Goal: Task Accomplishment & Management: Manage account settings

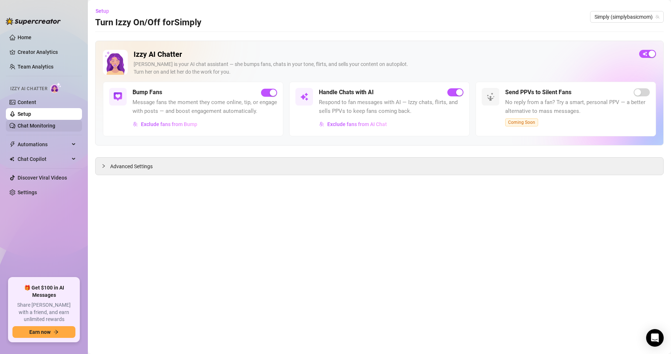
click at [44, 126] on link "Chat Monitoring" at bounding box center [37, 126] width 38 height 6
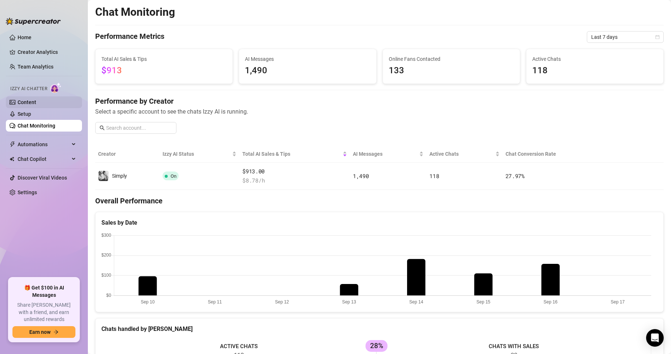
click at [36, 105] on link "Content" at bounding box center [27, 102] width 19 height 6
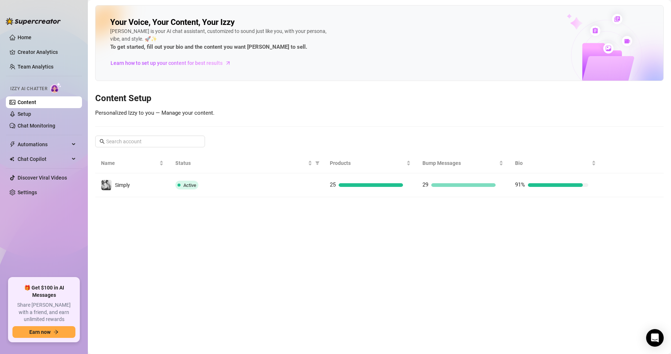
click at [253, 209] on main "Your Voice, Your Content, Your [PERSON_NAME] is your AI chat assistant, customi…" at bounding box center [379, 177] width 583 height 354
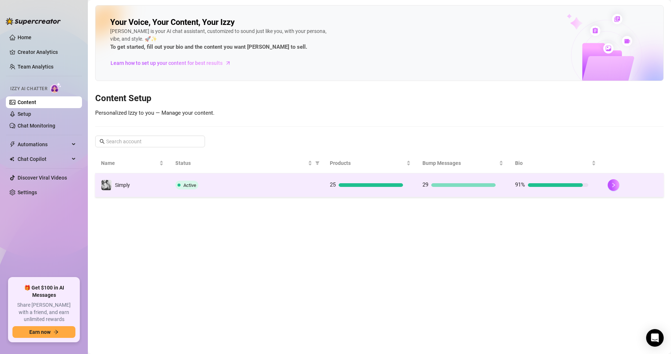
click at [252, 190] on td "Active" at bounding box center [247, 185] width 154 height 24
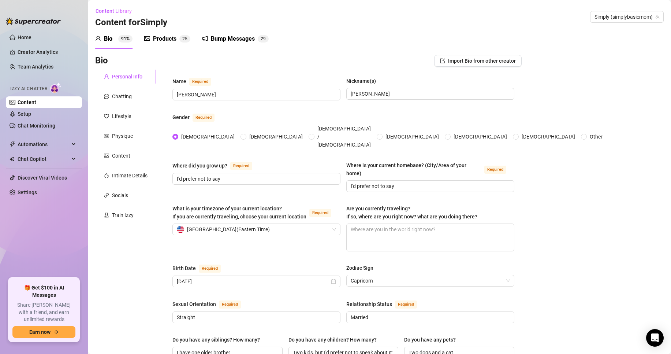
click at [185, 41] on span "2" at bounding box center [183, 38] width 3 height 5
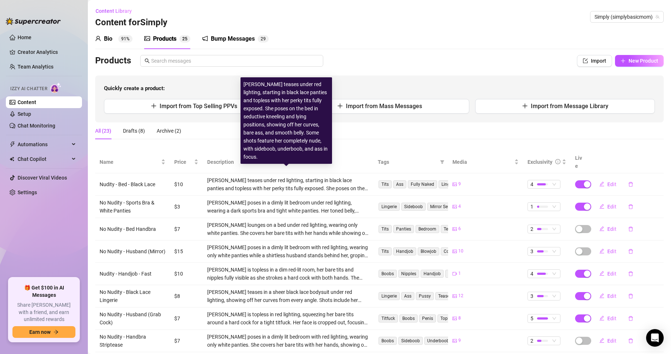
click at [226, 182] on div "[PERSON_NAME] teases under red lighting, starting in black lace panties and top…" at bounding box center [288, 184] width 162 height 16
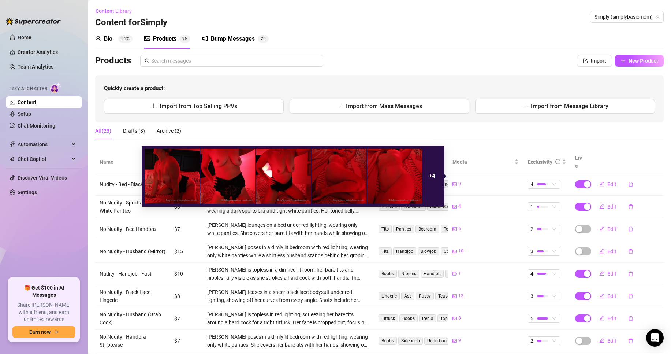
click at [458, 180] on span "9" at bounding box center [459, 183] width 3 height 7
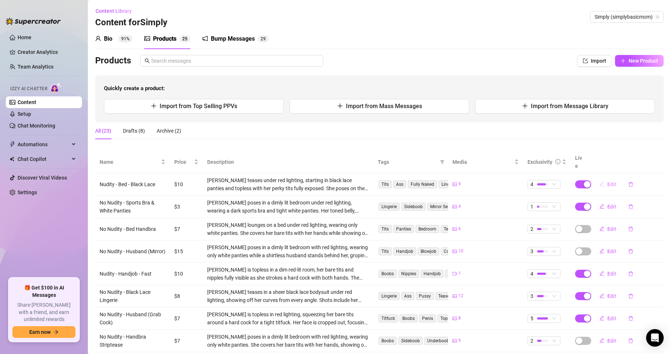
click at [607, 181] on span "Edit" at bounding box center [611, 184] width 9 height 6
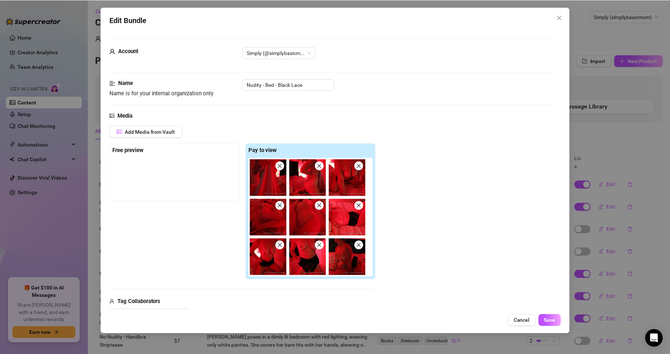
scroll to position [37, 0]
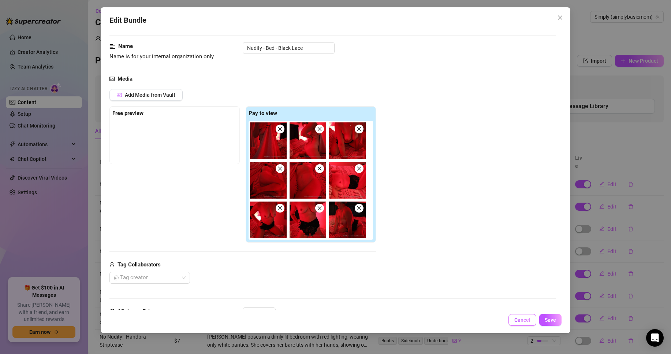
click at [517, 322] on span "Cancel" at bounding box center [522, 320] width 16 height 6
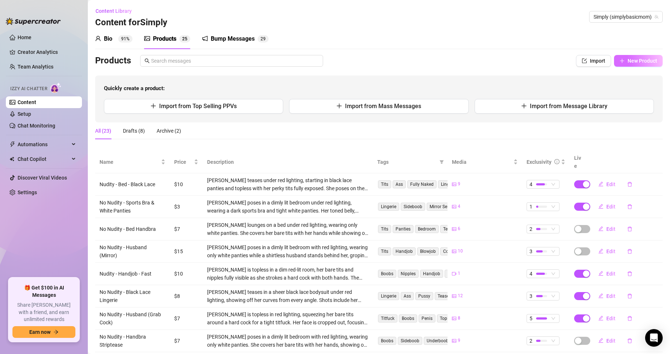
click at [629, 59] on span "New Product" at bounding box center [643, 61] width 30 height 6
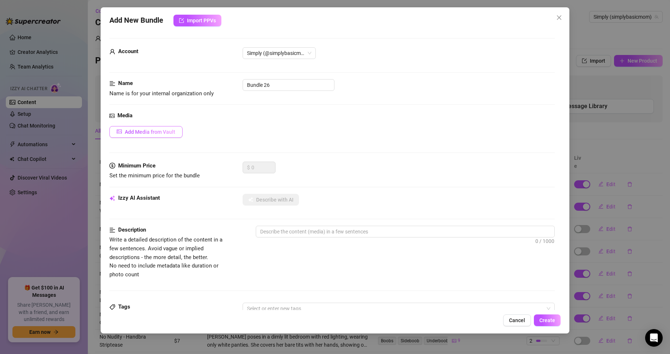
click at [173, 130] on span "Add Media from Vault" at bounding box center [150, 132] width 51 height 6
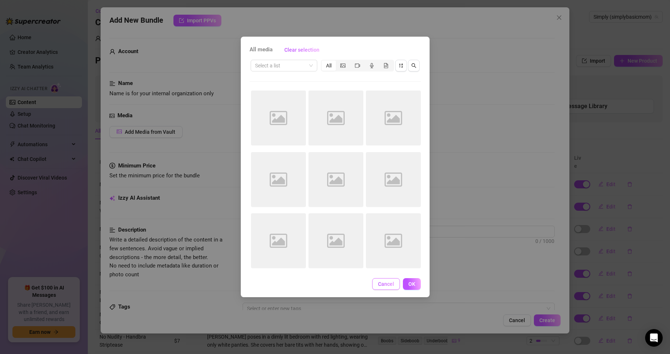
click at [392, 281] on span "Cancel" at bounding box center [386, 284] width 16 height 6
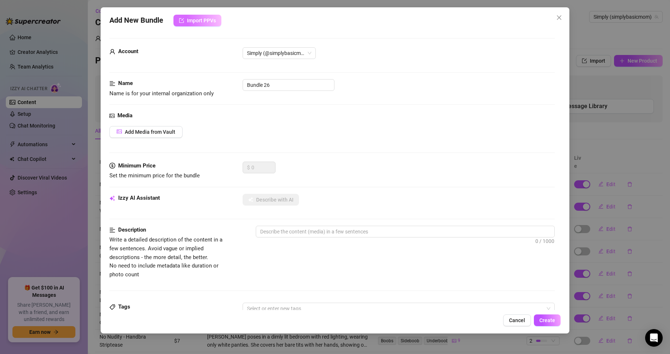
click at [212, 23] on span "Import PPVs" at bounding box center [201, 21] width 29 height 6
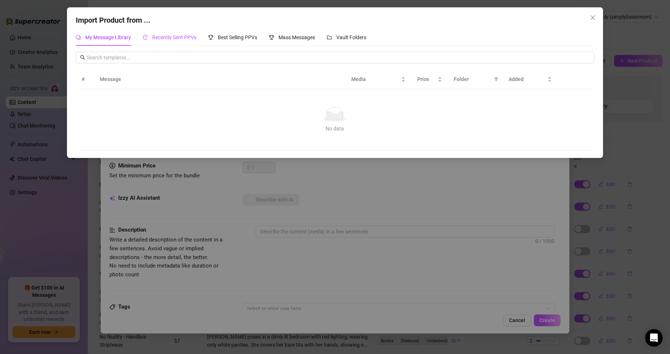
click at [180, 36] on span "Recently Sent PPVs" at bounding box center [174, 37] width 44 height 6
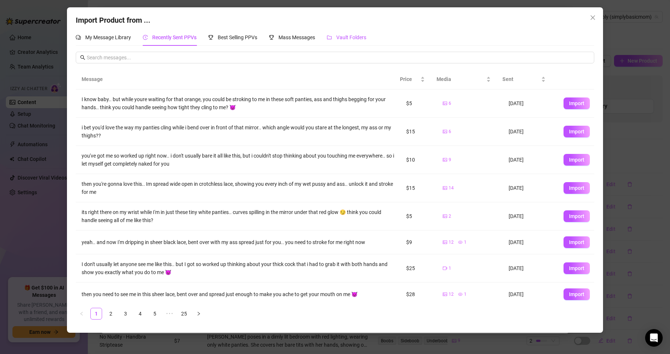
click at [345, 36] on span "Vault Folders" at bounding box center [351, 37] width 30 height 6
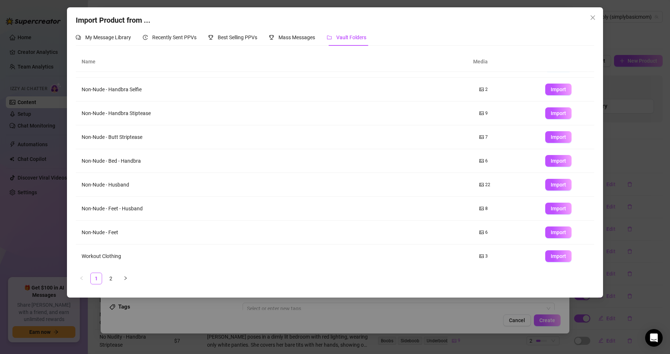
scroll to position [43, 0]
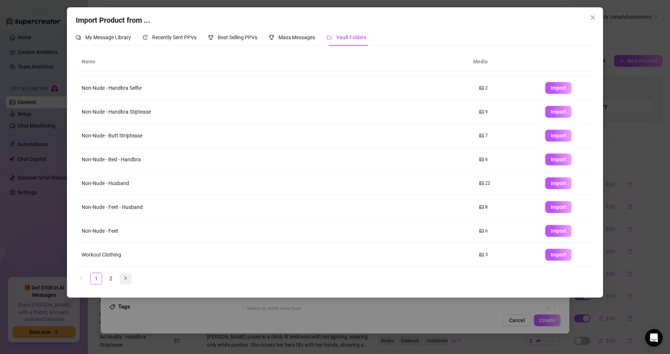
click at [129, 282] on button "button" at bounding box center [126, 278] width 12 height 12
click at [551, 207] on span "Import" at bounding box center [558, 207] width 15 height 6
type textarea "Type your message here..."
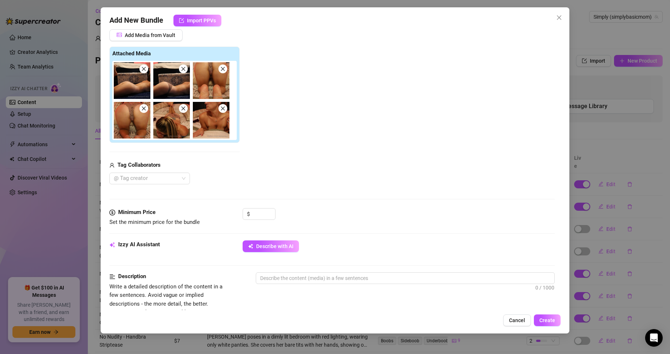
scroll to position [110, 0]
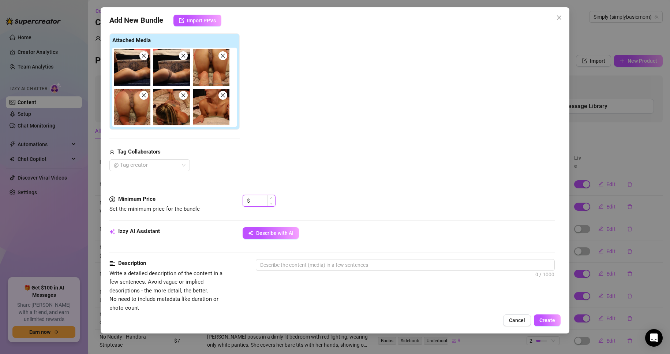
click at [260, 201] on input at bounding box center [264, 200] width 24 height 11
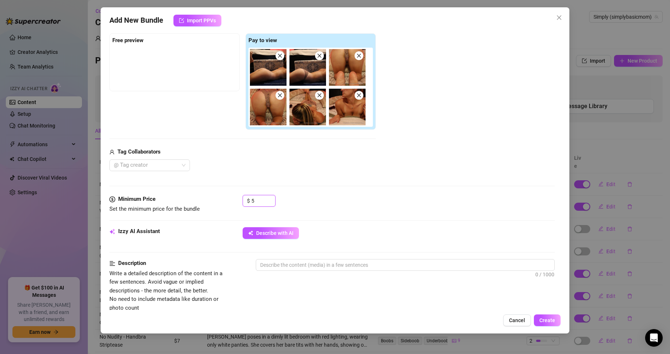
type input "5"
click at [329, 206] on div "$ 5" at bounding box center [399, 204] width 313 height 18
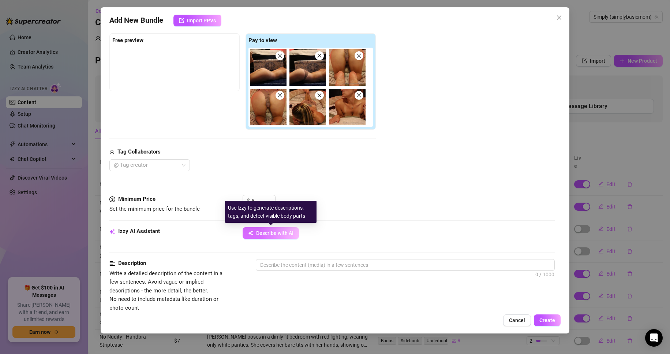
click at [287, 232] on span "Describe with AI" at bounding box center [274, 233] width 37 height 6
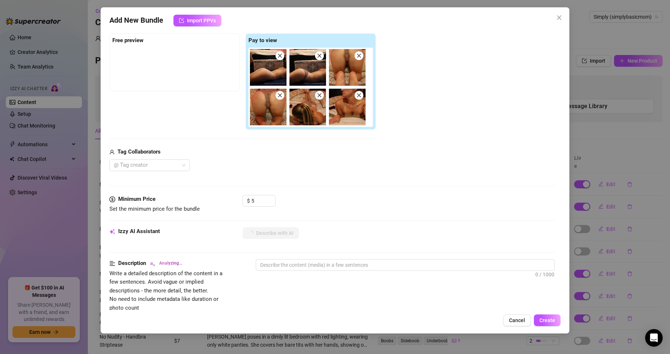
type textarea "[PERSON_NAME]"
type textarea "[PERSON_NAME] teases"
type textarea "[PERSON_NAME] teases topless"
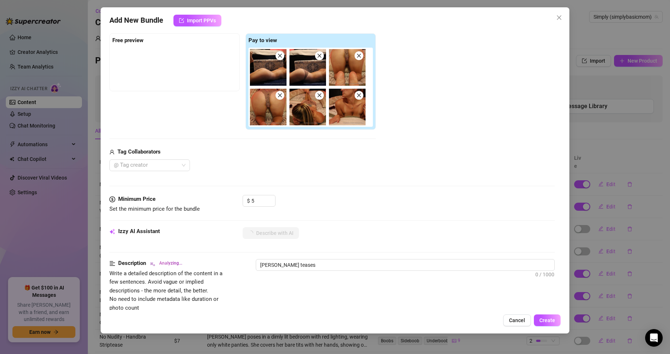
type textarea "[PERSON_NAME] teases topless"
type textarea "[PERSON_NAME] teases topless in"
type textarea "[PERSON_NAME] teases topless in bed,"
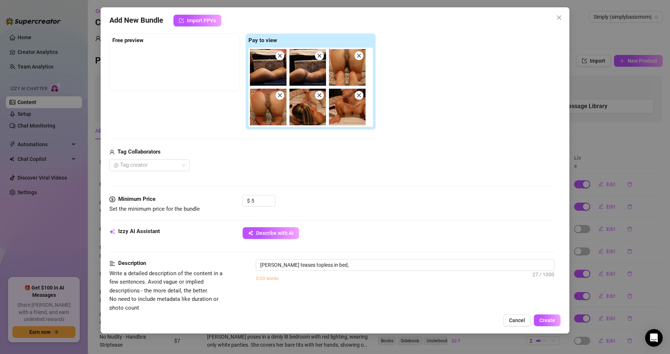
type textarea "[PERSON_NAME] teases topless in bed, showing"
type textarea "[PERSON_NAME] teases topless in bed, showing off"
type textarea "[PERSON_NAME] teases topless in bed, showing off her"
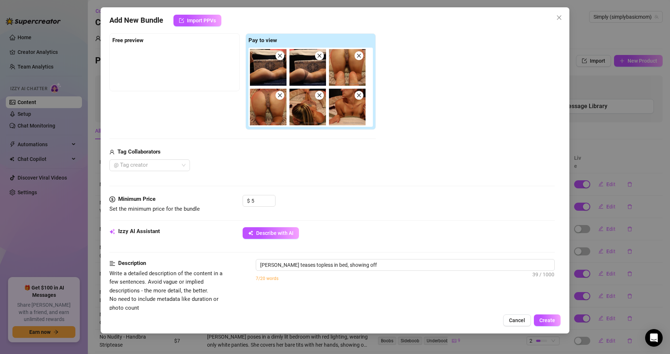
type textarea "[PERSON_NAME] teases topless in bed, showing off her"
type textarea "[PERSON_NAME] teases topless in bed, showing off her cleavage"
type textarea "[PERSON_NAME] teases topless in bed, showing off her cleavage with"
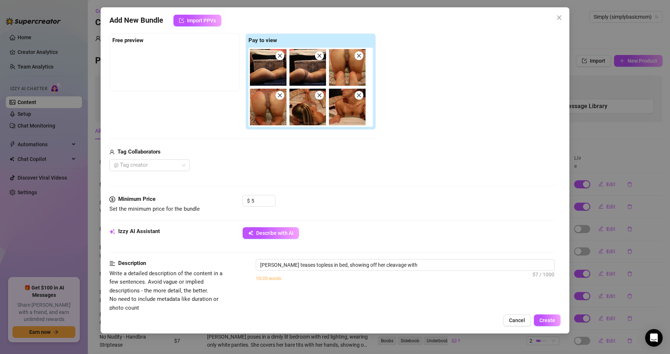
type textarea "[PERSON_NAME] teases topless in bed, showing off her cleavage with her"
type textarea "[PERSON_NAME] teases topless in bed, showing off her cleavage with her face"
type textarea "[PERSON_NAME] teases topless in bed, showing off her cleavage with her face tur…"
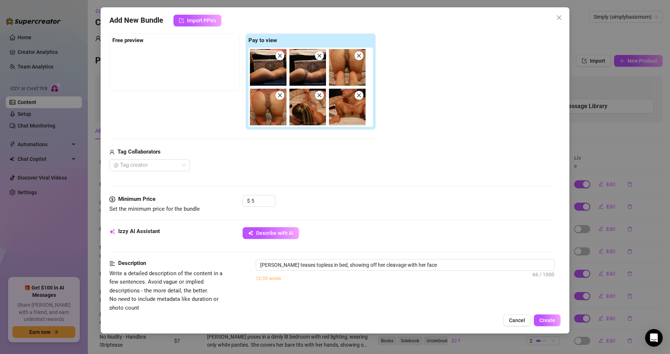
type textarea "[PERSON_NAME] teases topless in bed, showing off her cleavage with her face tur…"
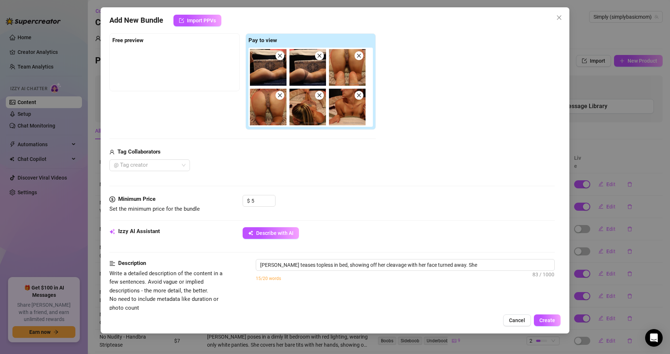
type textarea "[PERSON_NAME] teases topless in bed, showing off her cleavage with her face tur…"
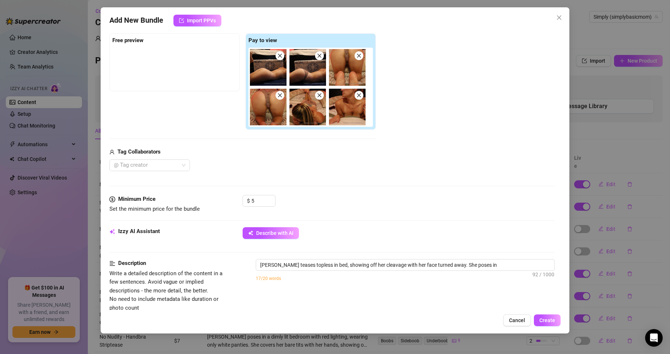
type textarea "[PERSON_NAME] teases topless in bed, showing off her cleavage with her face tur…"
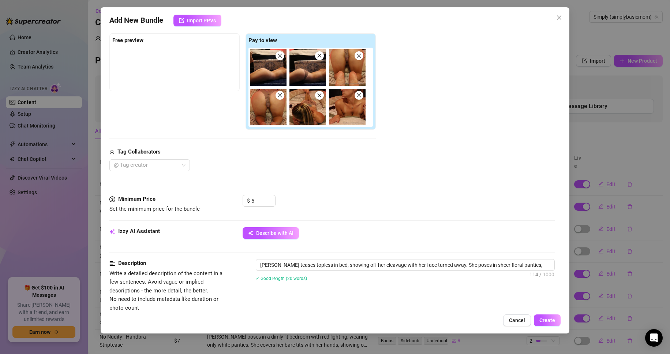
type textarea "[PERSON_NAME] teases topless in bed, showing off her cleavage with her face tur…"
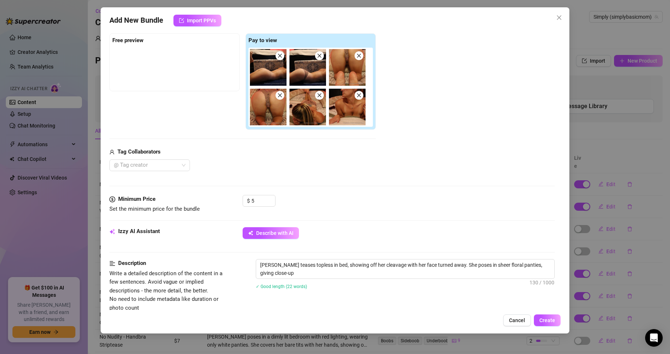
type textarea "[PERSON_NAME] teases topless in bed, showing off her cleavage with her face tur…"
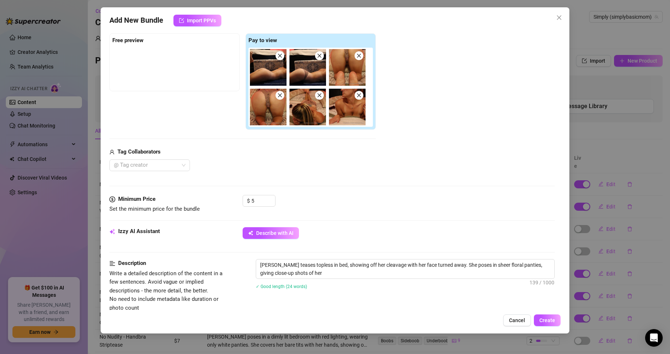
type textarea "[PERSON_NAME] teases topless in bed, showing off her cleavage with her face tur…"
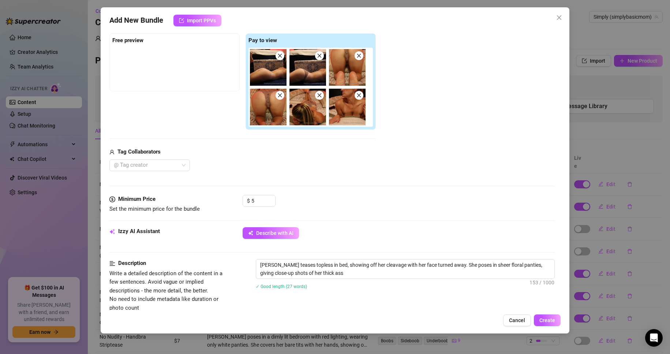
type textarea "[PERSON_NAME] teases topless in bed, showing off her cleavage with her face tur…"
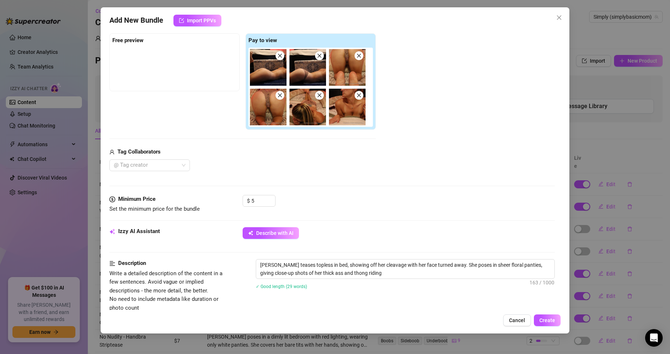
type textarea "[PERSON_NAME] teases topless in bed, showing off her cleavage with her face tur…"
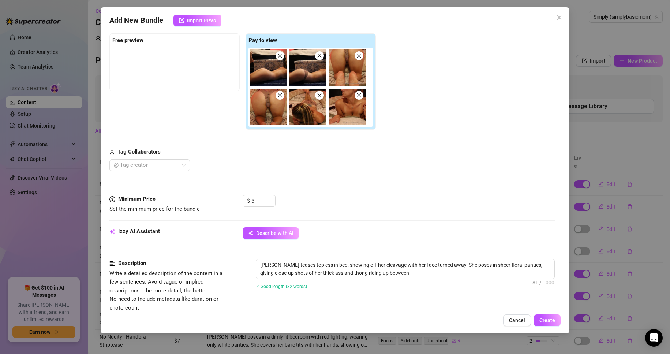
type textarea "[PERSON_NAME] teases topless in bed, showing off her cleavage with her face tur…"
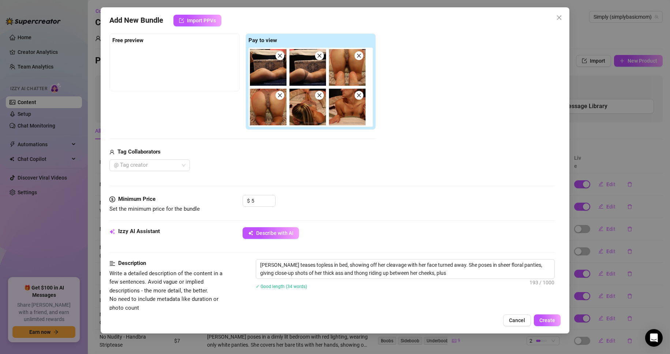
type textarea "[PERSON_NAME] teases topless in bed, showing off her cleavage with her face tur…"
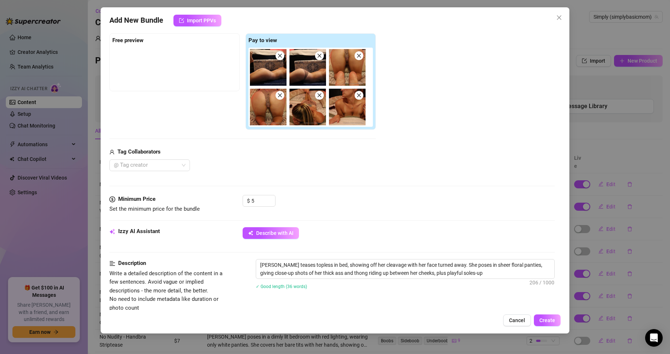
type textarea "[PERSON_NAME] teases topless in bed, showing off her cleavage with her face tur…"
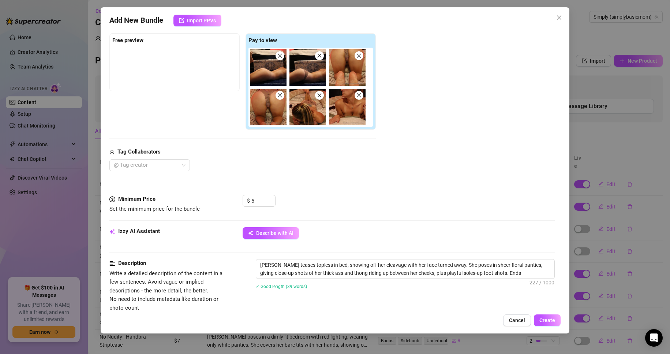
type textarea "[PERSON_NAME] teases topless in bed, showing off her cleavage with her face tur…"
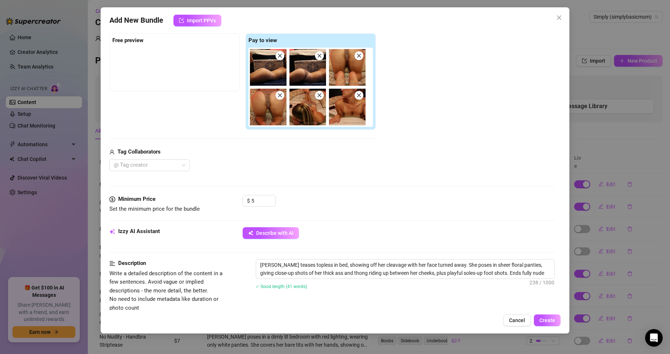
type textarea "[PERSON_NAME] teases topless in bed, showing off her cleavage with her face tur…"
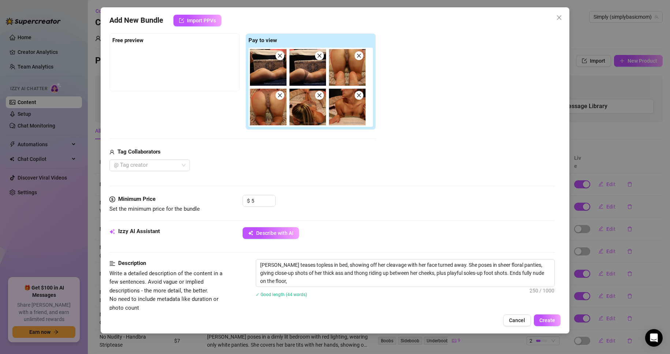
type textarea "[PERSON_NAME] teases topless in bed, showing off her cleavage with her face tur…"
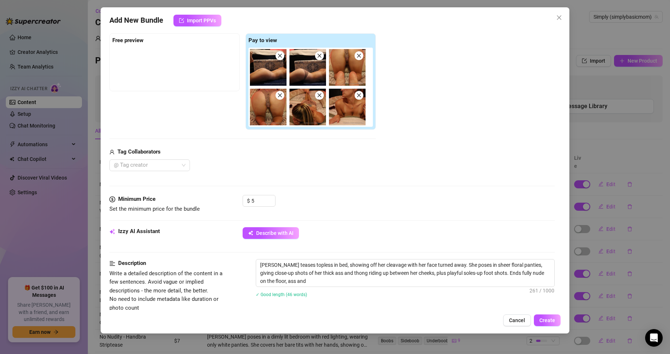
type textarea "[PERSON_NAME] teases topless in bed, showing off her cleavage with her face tur…"
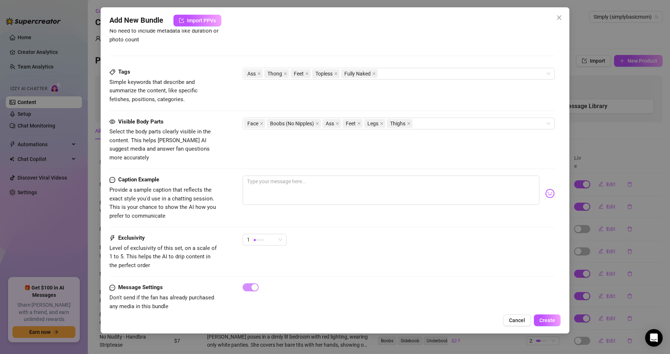
scroll to position [384, 0]
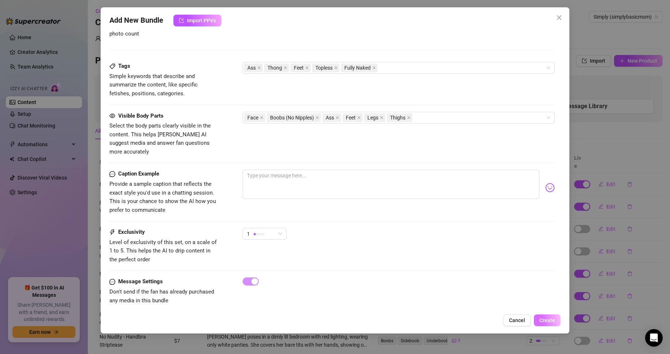
click at [552, 319] on span "Create" at bounding box center [548, 320] width 16 height 6
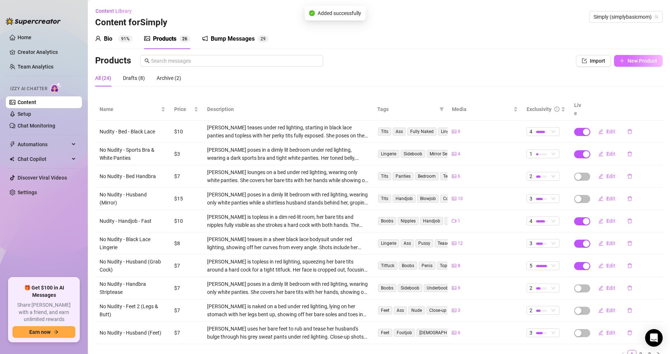
click at [620, 62] on icon "plus" at bounding box center [622, 60] width 5 height 5
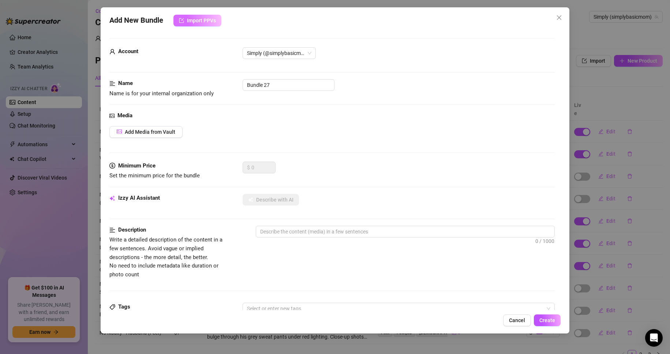
click at [195, 21] on span "Import PPVs" at bounding box center [201, 21] width 29 height 6
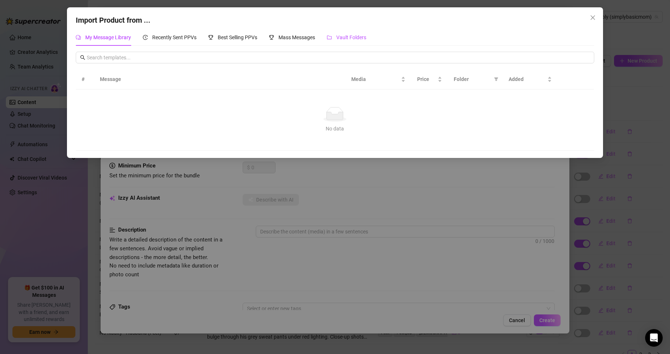
click at [339, 37] on span "Vault Folders" at bounding box center [351, 37] width 30 height 6
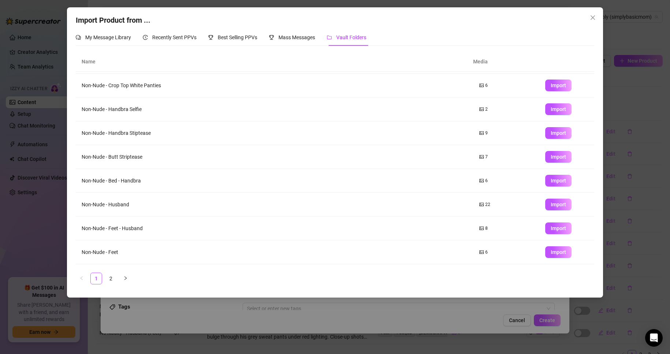
scroll to position [43, 0]
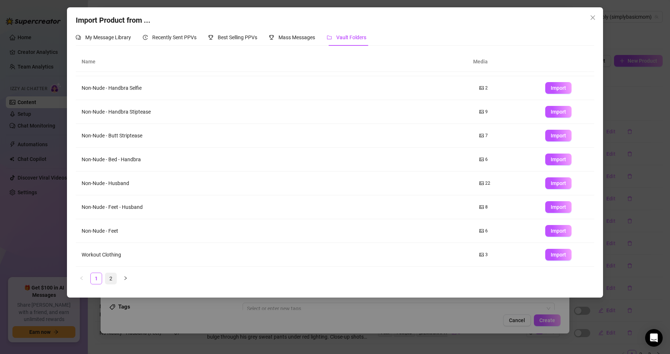
click at [111, 280] on link "2" at bounding box center [110, 278] width 11 height 11
click at [551, 231] on span "Import" at bounding box center [558, 231] width 15 height 6
type textarea "Type your message here..."
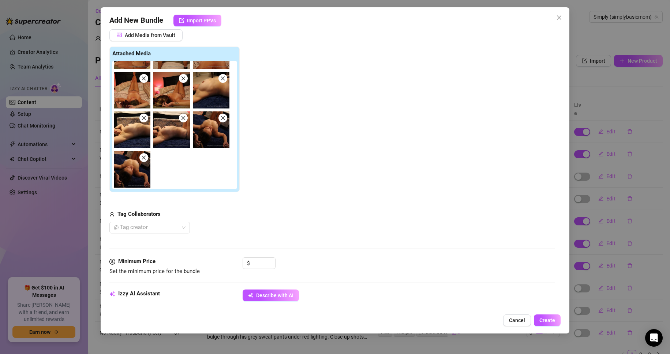
scroll to position [110, 0]
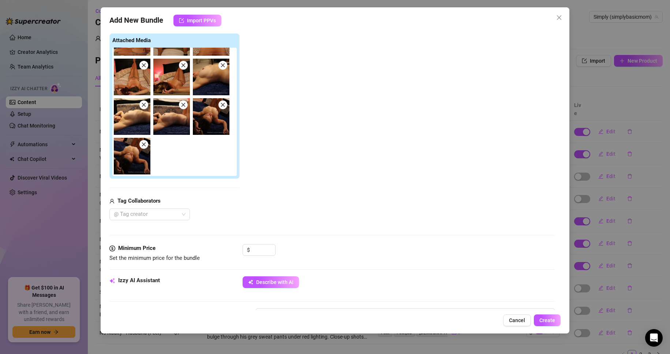
click at [146, 145] on icon "close" at bounding box center [143, 144] width 5 height 5
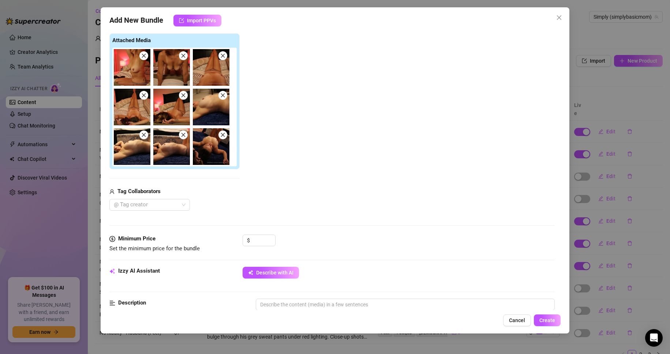
scroll to position [0, 0]
click at [261, 241] on input at bounding box center [264, 240] width 24 height 11
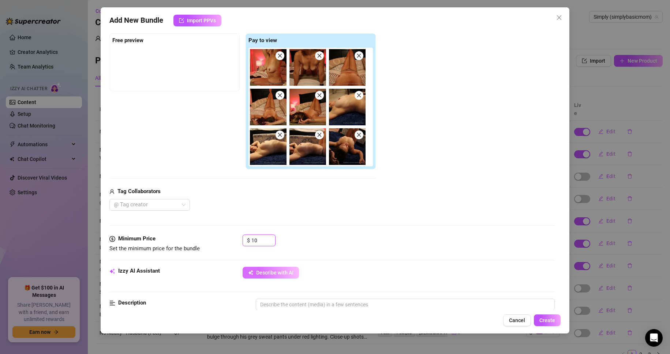
type input "10"
click at [275, 271] on span "Describe with AI" at bounding box center [274, 272] width 37 height 6
type textarea "[PERSON_NAME]"
type textarea "[PERSON_NAME] teases"
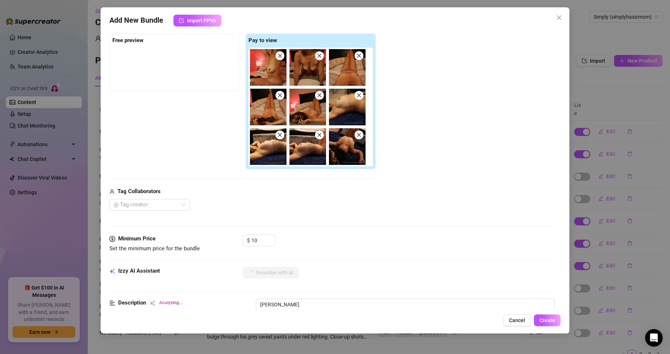
type textarea "[PERSON_NAME] teases"
type textarea "[PERSON_NAME] teases fully"
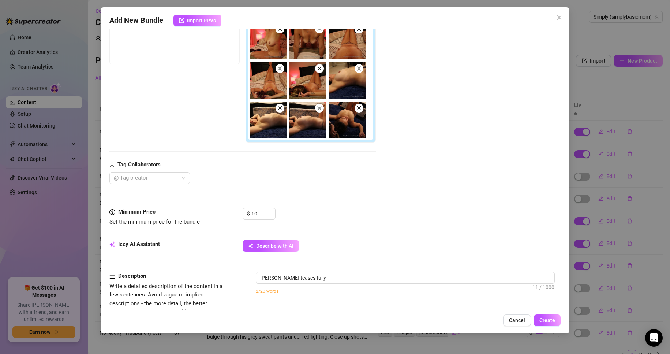
type textarea "[PERSON_NAME] teases fully topless"
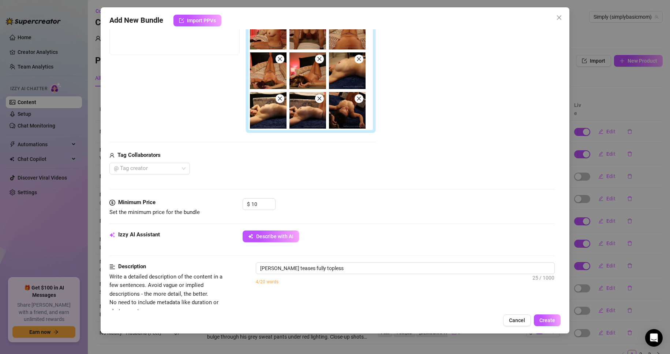
type textarea "[PERSON_NAME] teases fully topless in"
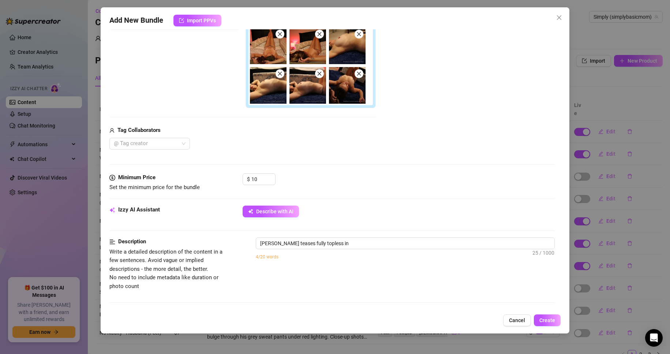
type textarea "[PERSON_NAME] teases fully topless in bed"
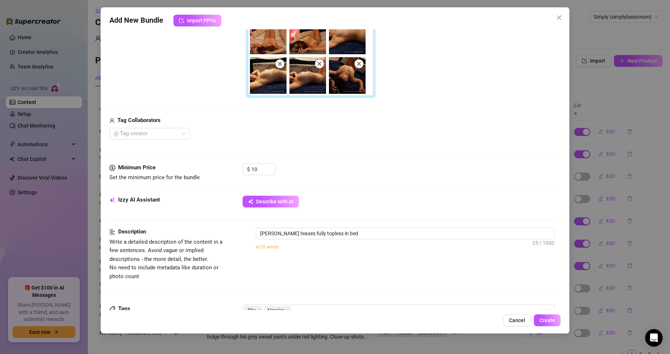
type textarea "[PERSON_NAME] teases fully topless in bed and"
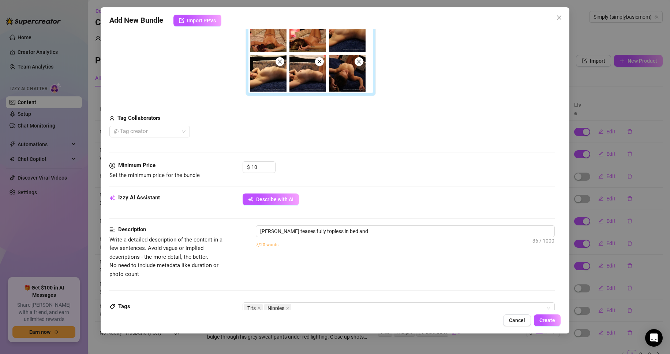
type textarea "[PERSON_NAME] teases fully topless in bed and on"
type textarea "[PERSON_NAME] teases fully topless in bed and on the"
type textarea "[PERSON_NAME] teases fully topless in bed and on the floor,"
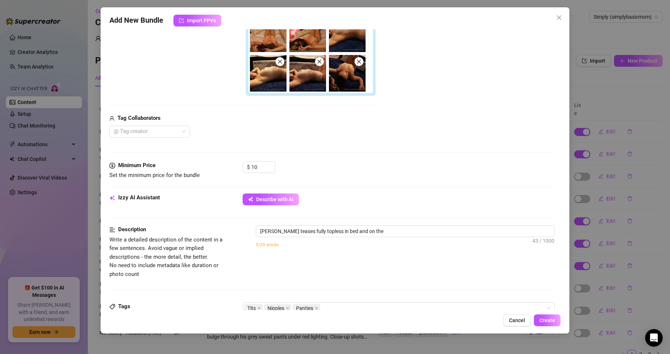
type textarea "[PERSON_NAME] teases fully topless in bed and on the floor,"
type textarea "[PERSON_NAME] teases fully topless in bed and on the floor, wearing"
type textarea "[PERSON_NAME] teases fully topless in bed and on the floor, wearing only"
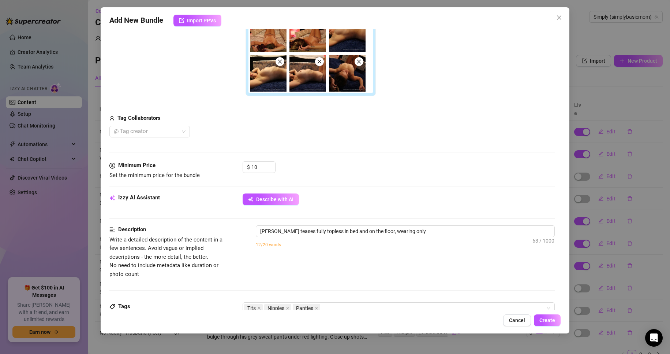
type textarea "[PERSON_NAME] teases fully topless in bed and on the floor, wearing only sheer"
type textarea "[PERSON_NAME] teases fully topless in bed and on the floor, wearing only sheer …"
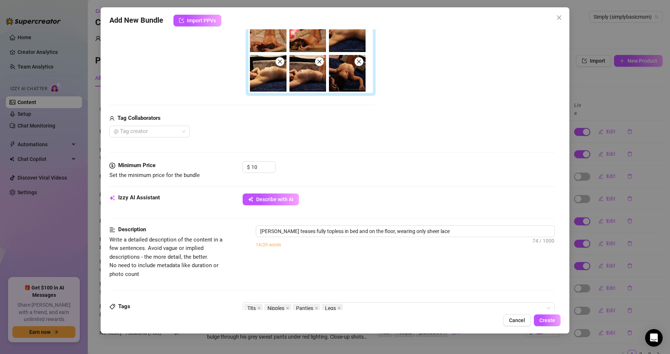
type textarea "[PERSON_NAME] teases fully topless in bed and on the floor, wearing only sheer …"
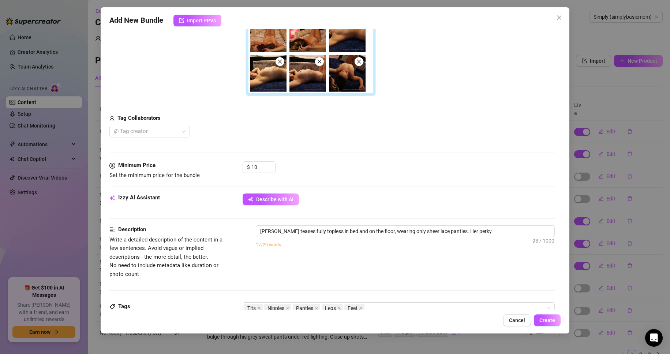
type textarea "[PERSON_NAME] teases fully topless in bed and on the floor, wearing only sheer …"
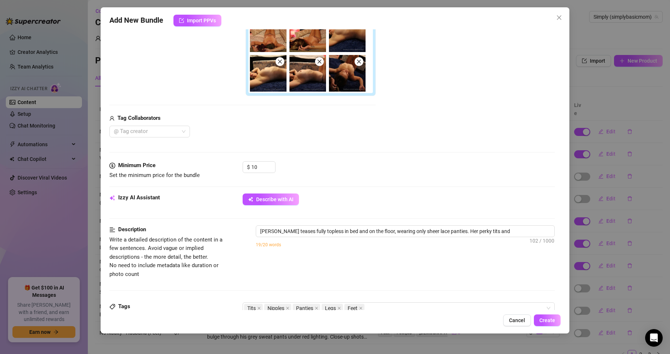
type textarea "[PERSON_NAME] teases fully topless in bed and on the floor, wearing only sheer …"
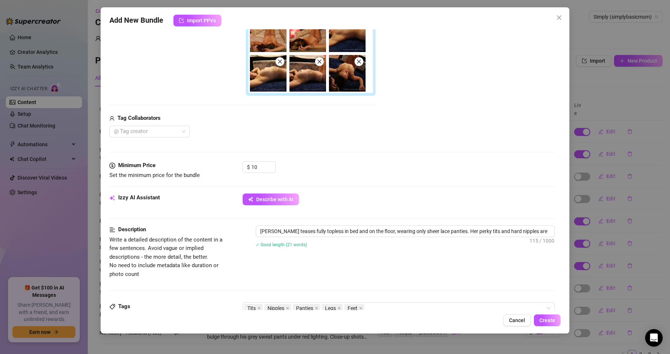
type textarea "[PERSON_NAME] teases fully topless in bed and on the floor, wearing only sheer …"
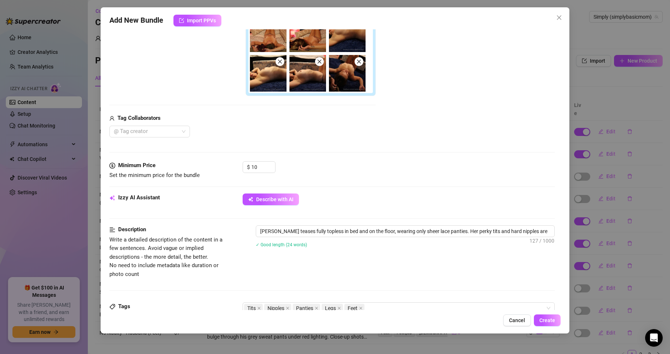
type textarea "[PERSON_NAME] teases fully topless in bed and on the floor, wearing only sheer …"
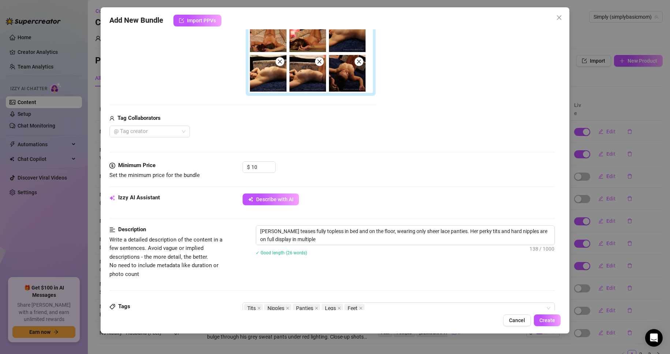
type textarea "[PERSON_NAME] teases fully topless in bed and on the floor, wearing only sheer …"
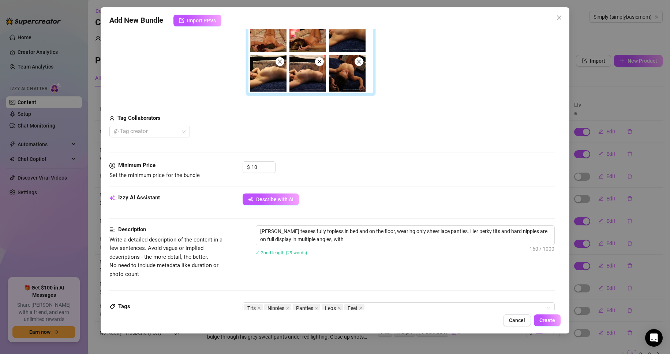
type textarea "[PERSON_NAME] teases fully topless in bed and on the floor, wearing only sheer …"
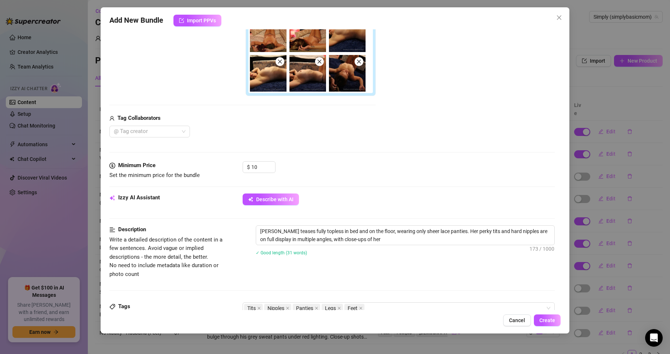
type textarea "[PERSON_NAME] teases fully topless in bed and on the floor, wearing only sheer …"
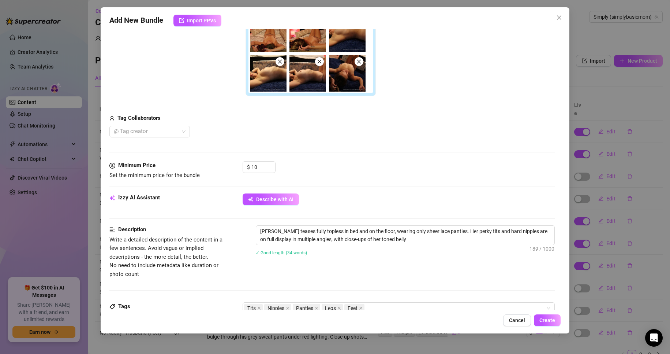
type textarea "[PERSON_NAME] teases fully topless in bed and on the floor, wearing only sheer …"
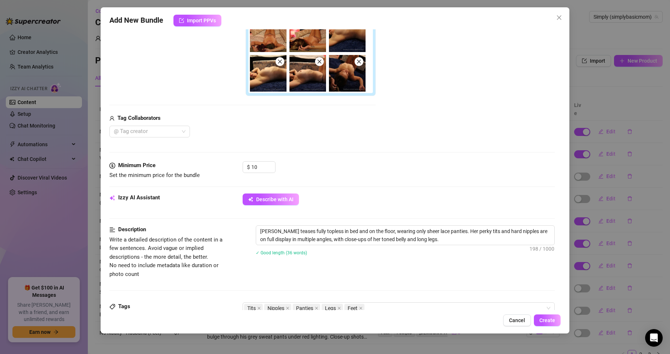
type textarea "[PERSON_NAME] teases fully topless in bed and on the floor, wearing only sheer …"
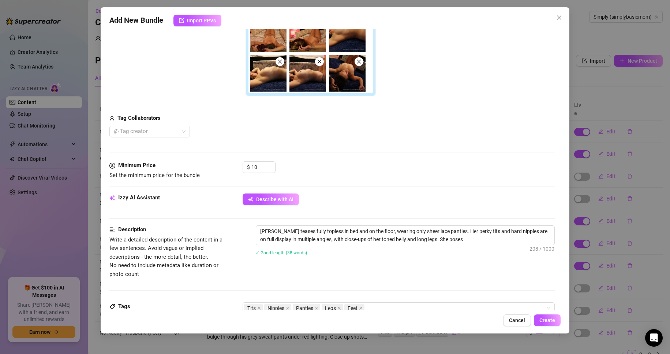
type textarea "[PERSON_NAME] teases fully topless in bed and on the floor, wearing only sheer …"
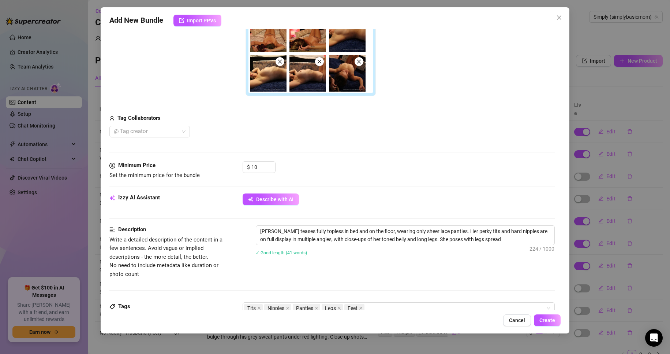
type textarea "[PERSON_NAME] teases fully topless in bed and on the floor, wearing only sheer …"
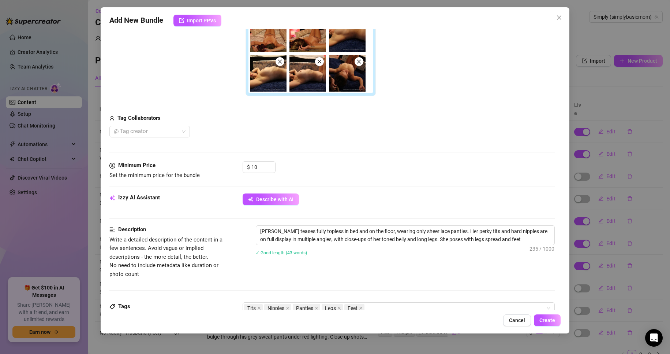
type textarea "[PERSON_NAME] teases fully topless in bed and on the floor, wearing only sheer …"
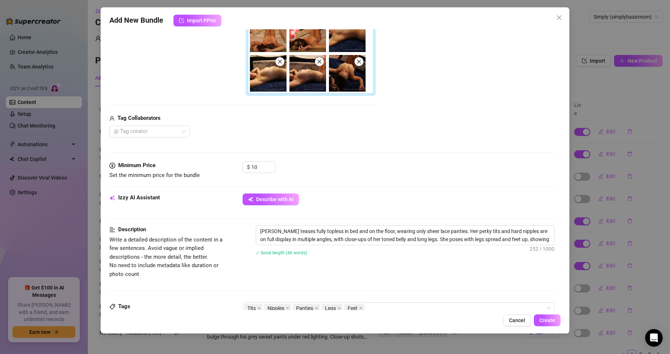
type textarea "[PERSON_NAME] teases fully topless in bed and on the floor, wearing only sheer …"
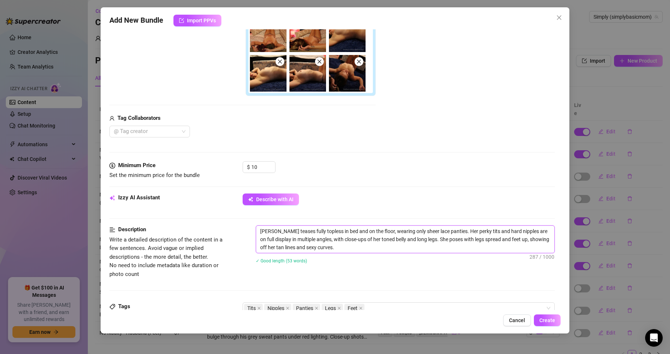
drag, startPoint x: 422, startPoint y: 231, endPoint x: 400, endPoint y: 231, distance: 22.3
click at [400, 231] on textarea "[PERSON_NAME] teases fully topless in bed and on the floor, wearing only sheer …" at bounding box center [405, 239] width 299 height 27
click at [351, 268] on div "[PERSON_NAME] teases fully topless in bed and on the floor, wearing only tight …" at bounding box center [405, 249] width 299 height 48
click at [469, 240] on textarea "[PERSON_NAME] teases fully topless in bed and on the floor, wearing only tight …" at bounding box center [405, 239] width 299 height 27
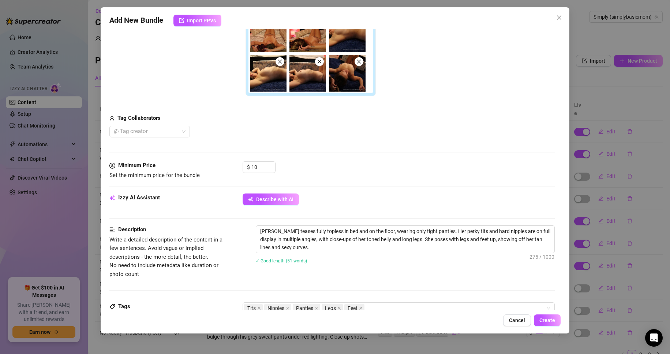
click at [469, 270] on div "[PERSON_NAME] teases fully topless in bed and on the floor, wearing only tight …" at bounding box center [405, 249] width 299 height 48
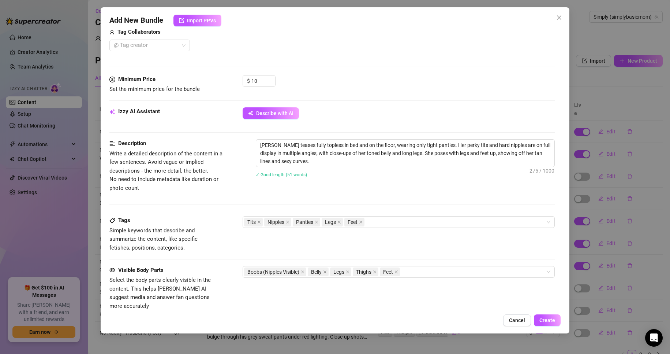
scroll to position [256, 0]
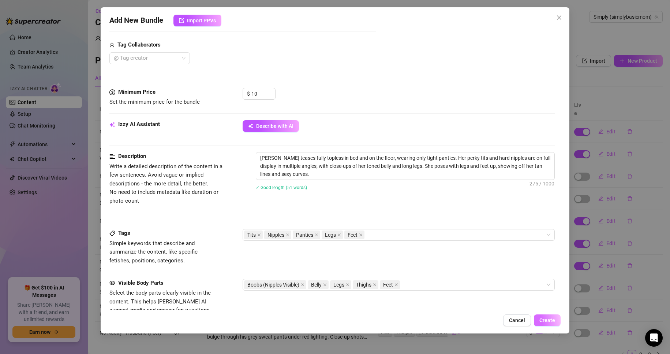
click at [545, 316] on button "Create" at bounding box center [547, 320] width 27 height 12
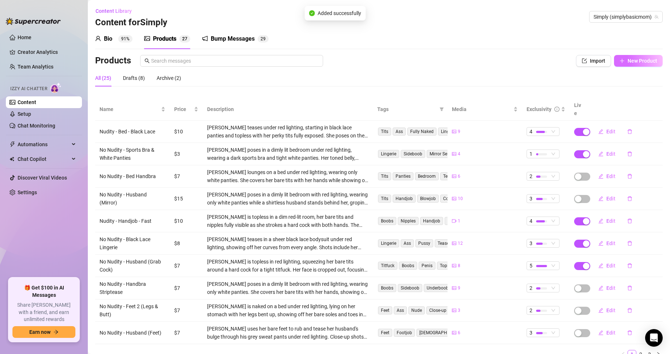
click at [629, 58] on span "New Product" at bounding box center [643, 61] width 30 height 6
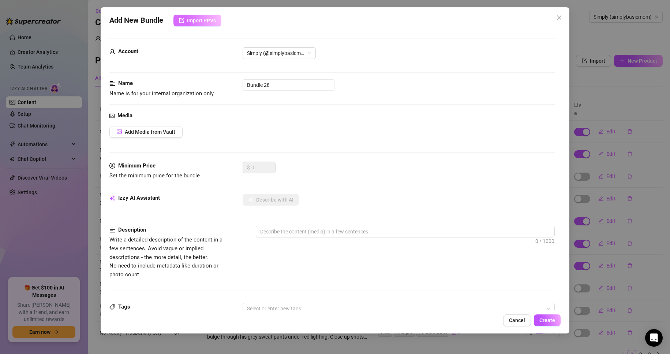
click at [216, 26] on button "Import PPVs" at bounding box center [198, 21] width 48 height 12
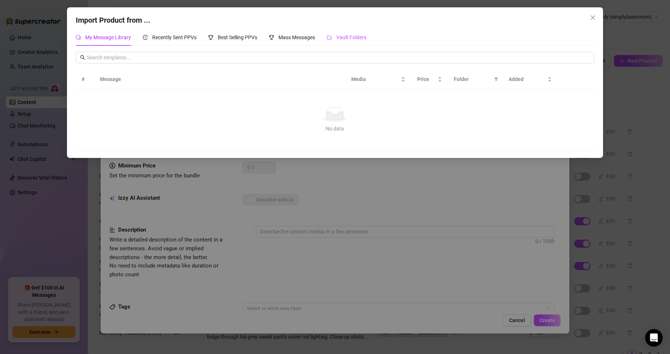
click at [348, 38] on span "Vault Folders" at bounding box center [351, 37] width 30 height 6
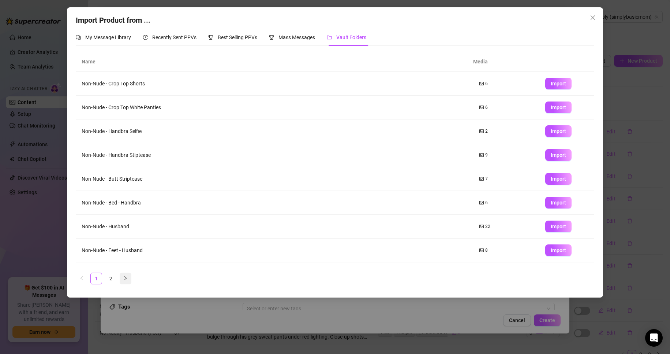
click at [126, 279] on icon "right" at bounding box center [125, 278] width 4 height 4
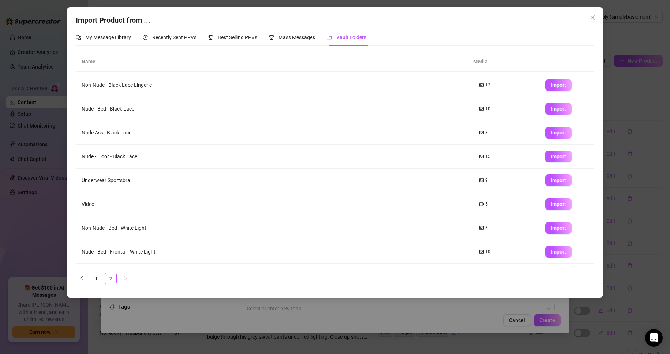
scroll to position [43, 0]
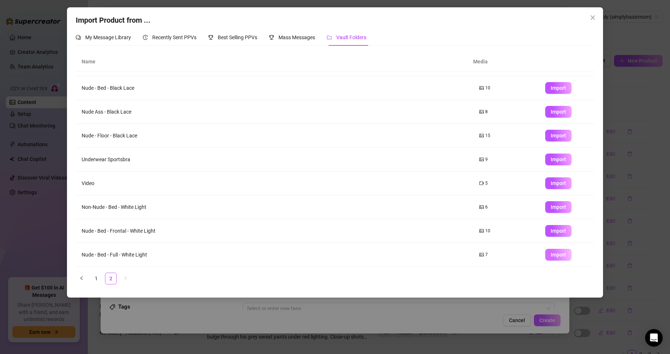
click at [551, 257] on span "Import" at bounding box center [558, 255] width 15 height 6
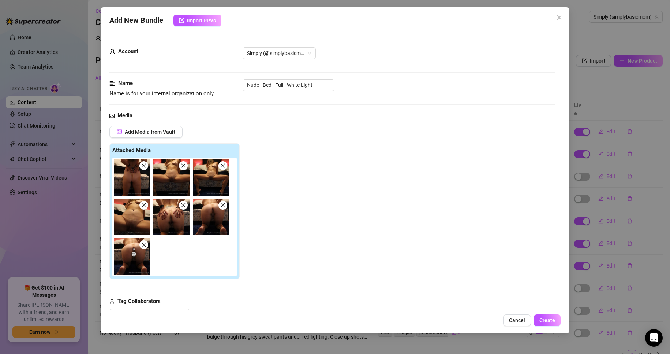
click at [144, 245] on icon "close" at bounding box center [143, 244] width 5 height 5
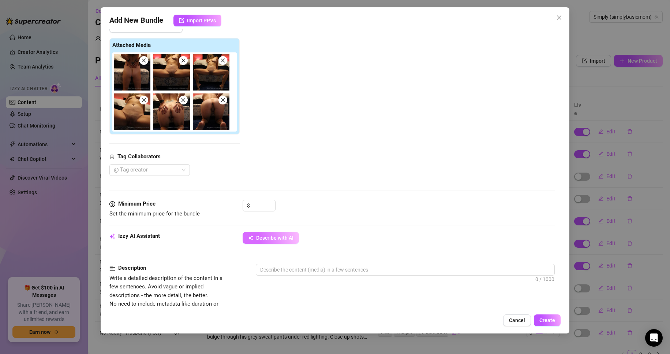
scroll to position [110, 0]
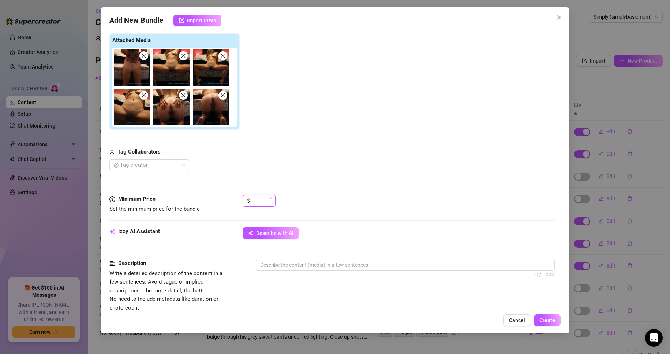
click at [261, 201] on input at bounding box center [264, 200] width 24 height 11
click at [261, 202] on input at bounding box center [264, 200] width 24 height 11
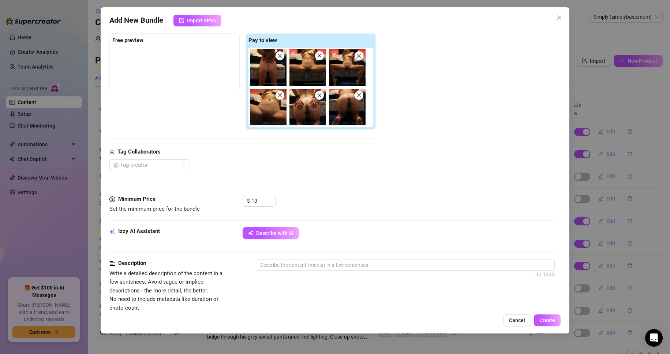
click at [259, 226] on div "Minimum Price Set the minimum price for the bundle $ 10" at bounding box center [332, 211] width 446 height 32
click at [261, 231] on span "Describe with AI" at bounding box center [274, 233] width 37 height 6
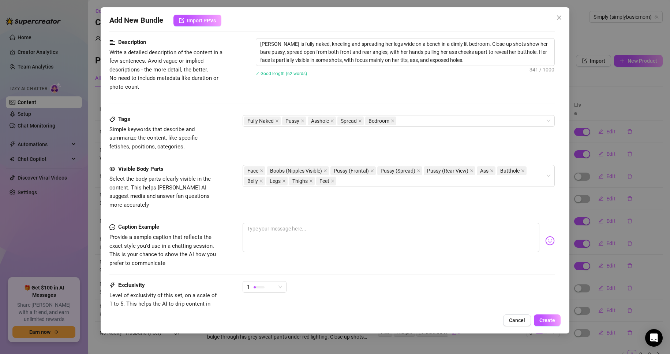
scroll to position [366, 0]
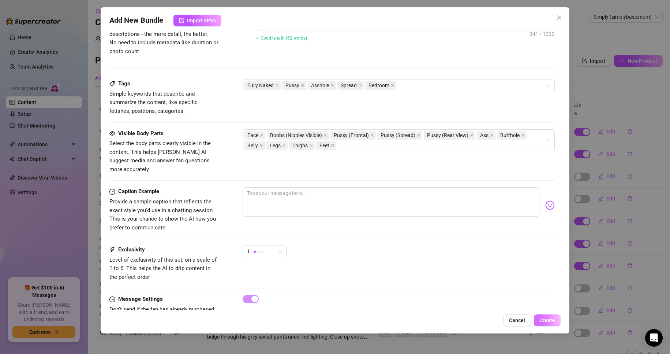
click at [555, 320] on span "Create" at bounding box center [548, 320] width 16 height 6
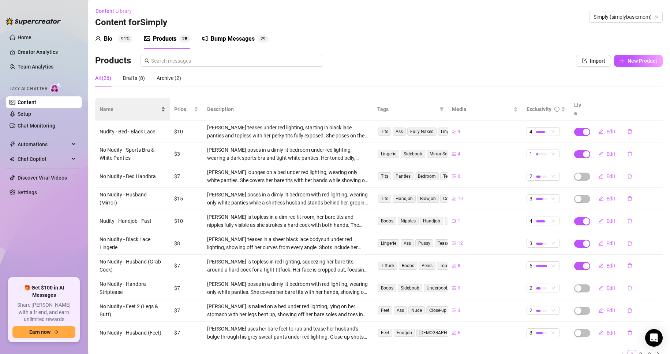
click at [160, 109] on div "Name" at bounding box center [133, 109] width 66 height 8
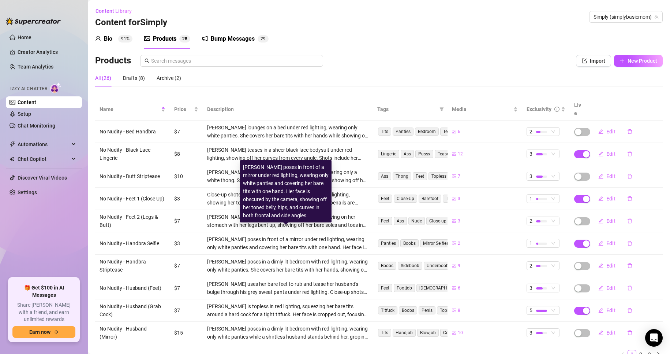
scroll to position [25, 0]
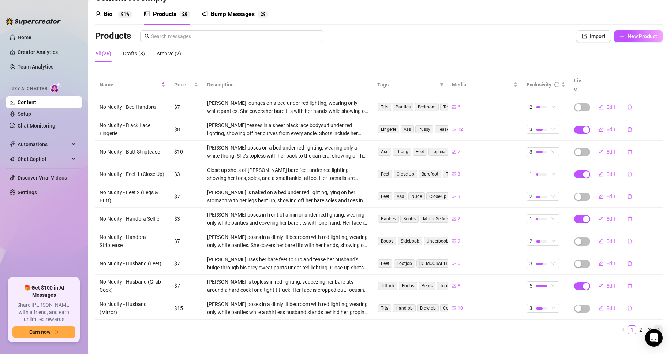
click at [654, 325] on button "button" at bounding box center [658, 329] width 9 height 9
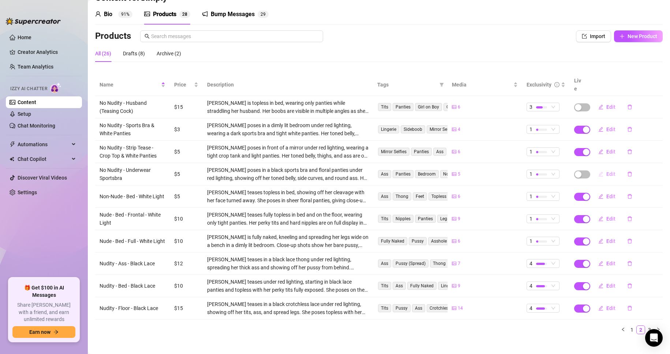
click at [609, 171] on span "Edit" at bounding box center [611, 174] width 9 height 6
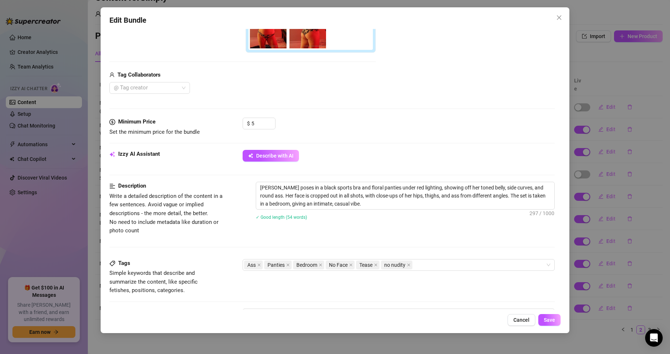
scroll to position [220, 0]
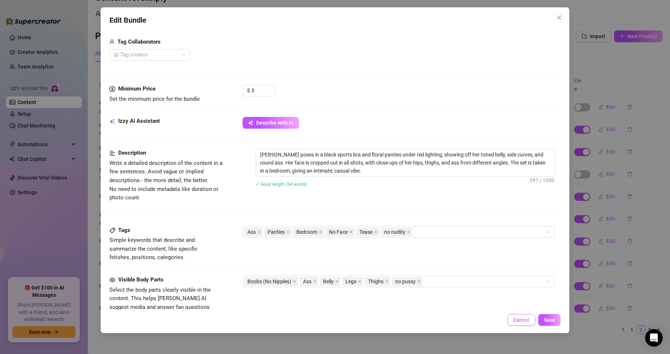
click at [530, 319] on span "Cancel" at bounding box center [522, 320] width 16 height 6
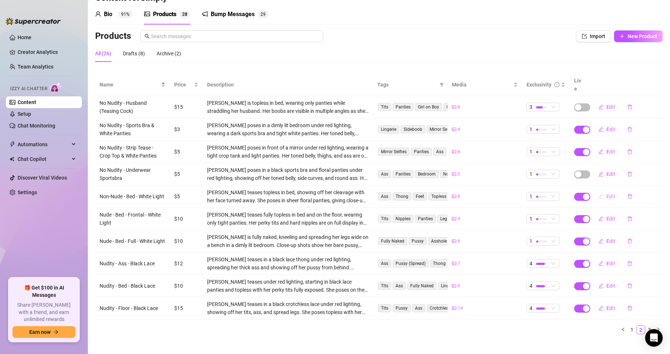
click at [607, 193] on span "Edit" at bounding box center [611, 196] width 9 height 6
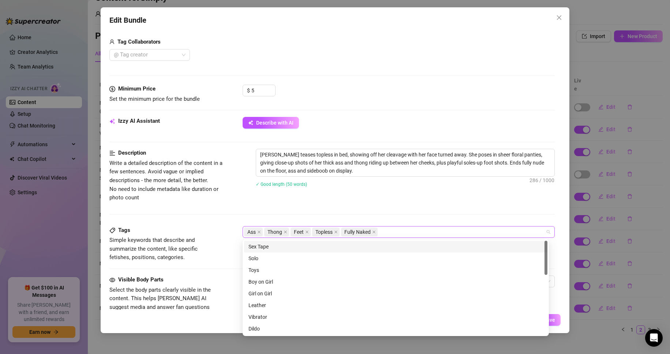
click at [422, 230] on div "Ass Thong Feet Topless Fully Naked" at bounding box center [395, 232] width 302 height 10
click at [387, 182] on div "✓ Good length (50 words)" at bounding box center [405, 184] width 299 height 8
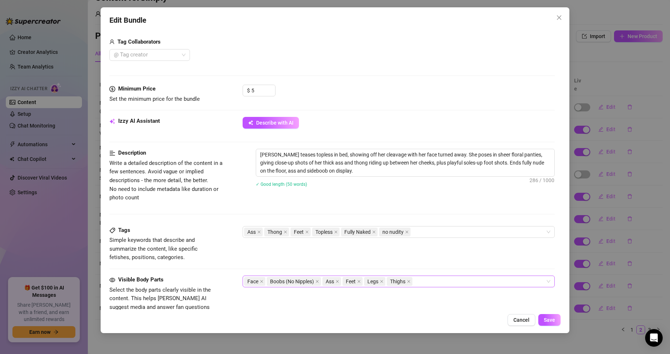
click at [492, 282] on div "Face Boobs (No Nipples) Ass Feet Legs Thighs" at bounding box center [395, 281] width 302 height 10
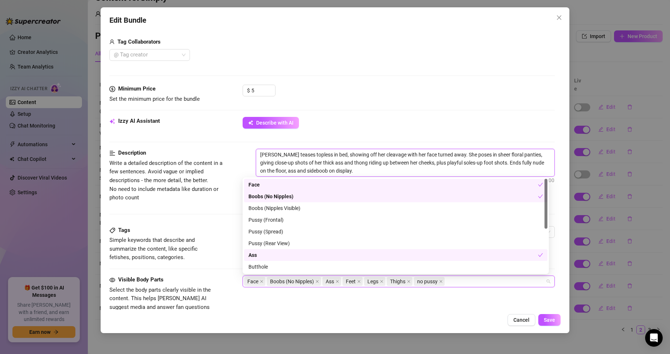
click at [529, 169] on textarea "[PERSON_NAME] teases topless in bed, showing off her cleavage with her face tur…" at bounding box center [405, 162] width 299 height 27
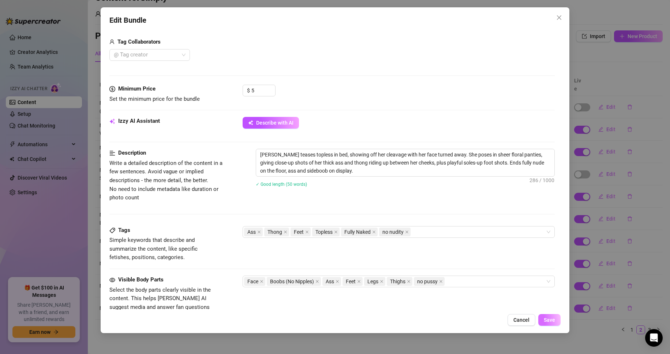
click at [555, 317] on span "Save" at bounding box center [549, 320] width 11 height 6
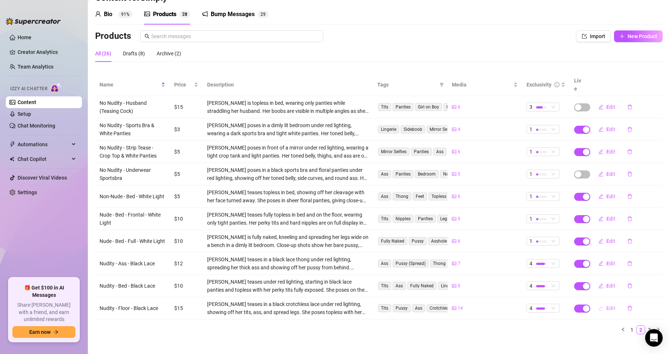
click at [607, 305] on span "Edit" at bounding box center [611, 308] width 9 height 6
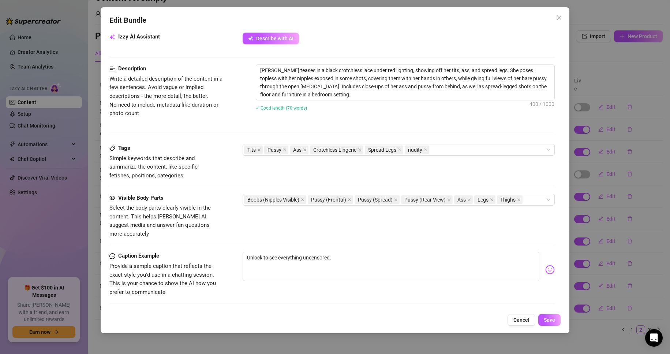
scroll to position [366, 0]
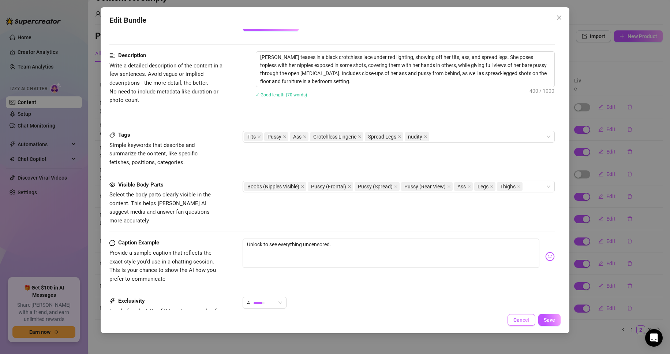
click at [535, 318] on button "Cancel" at bounding box center [522, 320] width 28 height 12
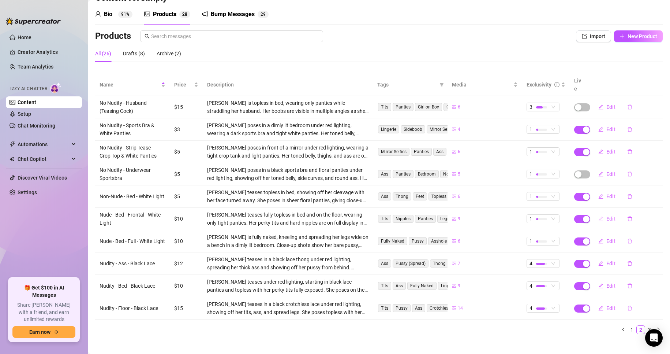
click at [607, 216] on span "Edit" at bounding box center [611, 219] width 9 height 6
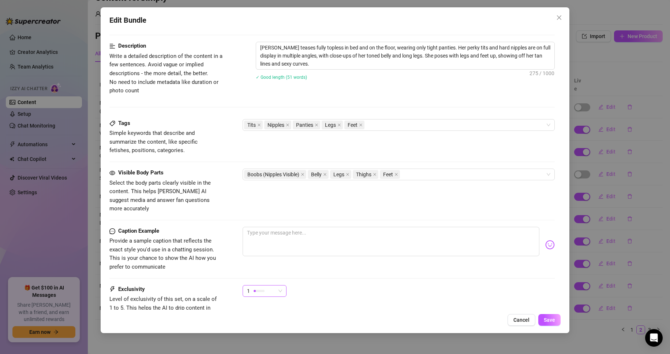
click at [279, 285] on span "1" at bounding box center [264, 290] width 35 height 11
click at [259, 328] on span "4" at bounding box center [273, 332] width 48 height 8
click at [409, 125] on div "Tits Nipples Panties Legs Feet" at bounding box center [395, 125] width 302 height 10
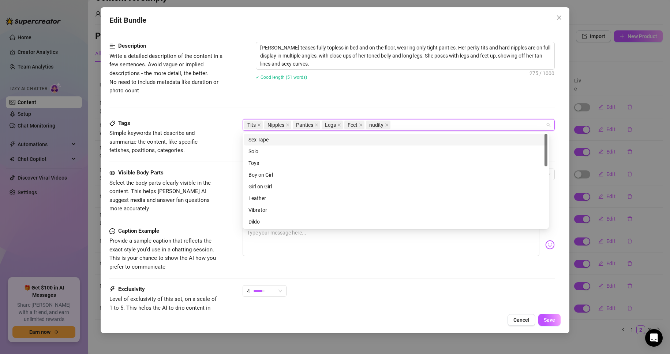
click at [424, 108] on div "Description Write a detailed description of the content in a few sentences. Avo…" at bounding box center [332, 80] width 446 height 77
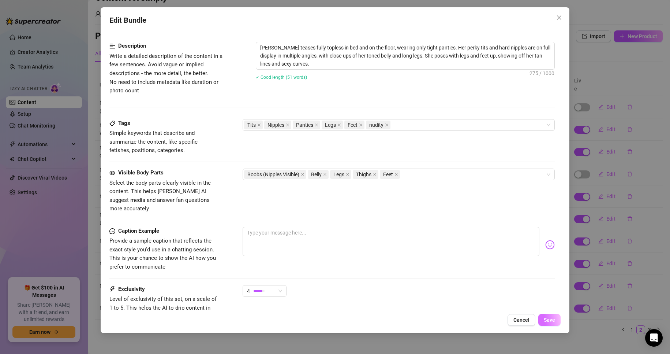
click at [558, 315] on button "Save" at bounding box center [550, 320] width 22 height 12
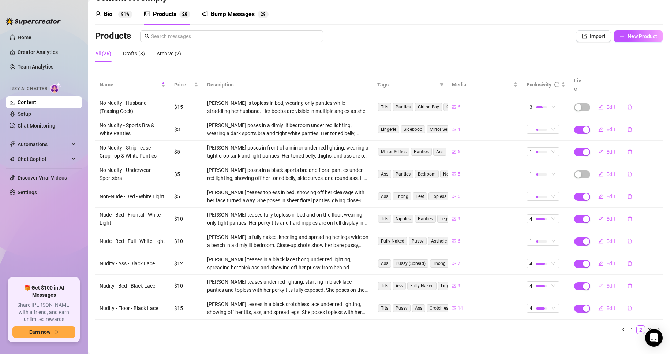
click at [607, 283] on span "Edit" at bounding box center [611, 286] width 9 height 6
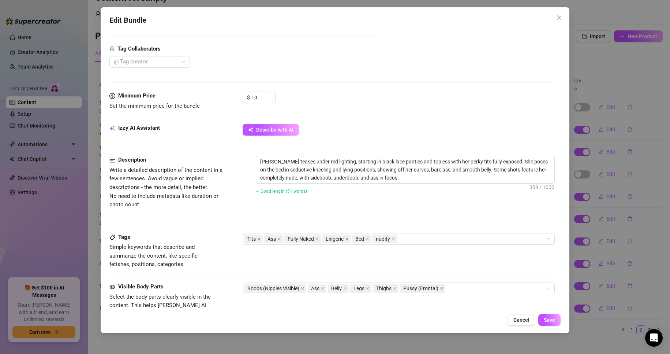
scroll to position [293, 0]
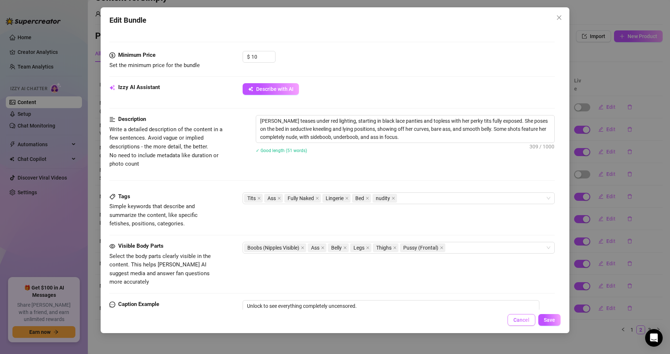
click at [515, 323] on button "Cancel" at bounding box center [522, 320] width 28 height 12
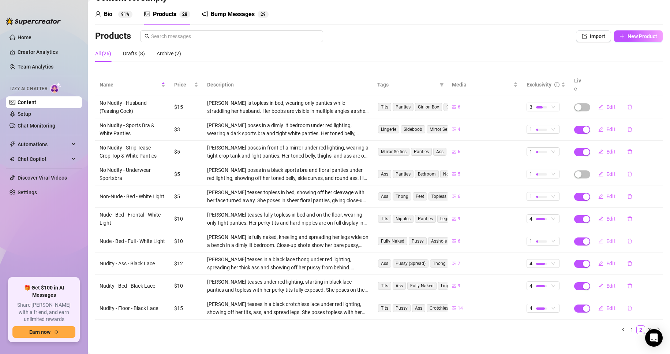
click at [599, 235] on button "Edit" at bounding box center [607, 241] width 29 height 12
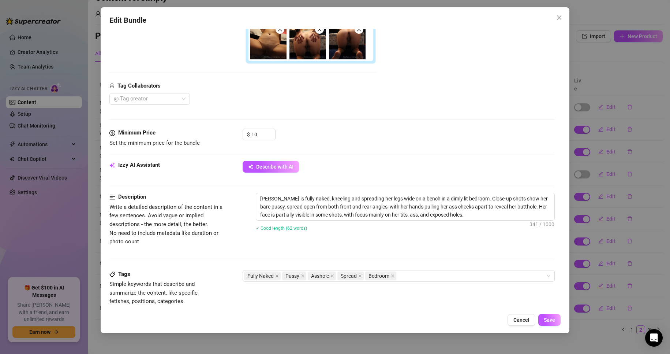
scroll to position [183, 0]
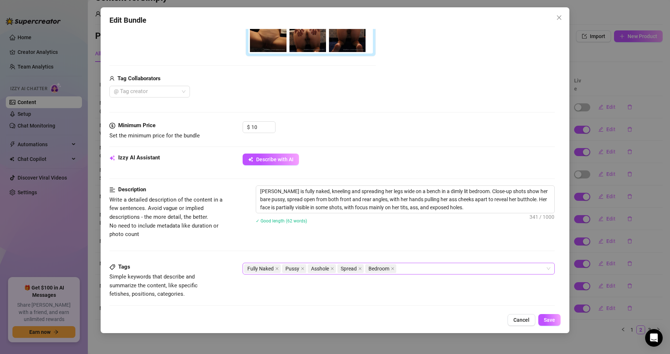
click at [439, 267] on div "Fully Naked Pussy Asshole Spread Bedroom" at bounding box center [395, 268] width 302 height 10
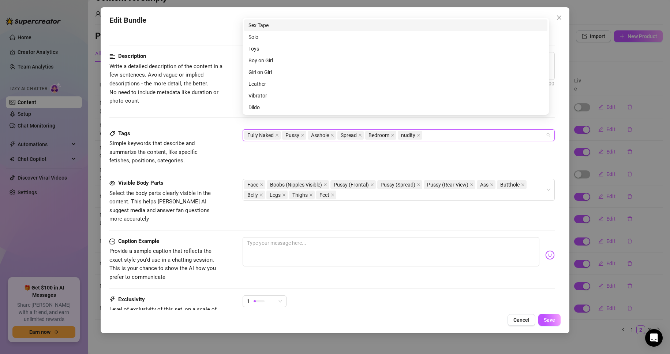
scroll to position [329, 0]
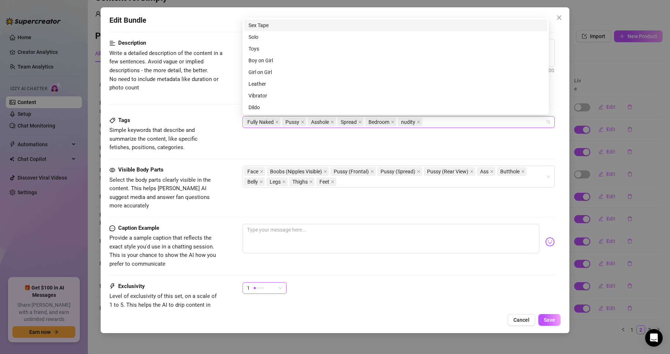
click at [273, 282] on div "1" at bounding box center [261, 287] width 29 height 11
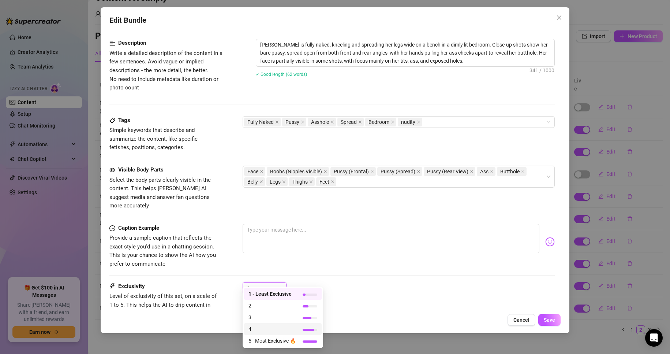
click at [264, 327] on span "4" at bounding box center [273, 329] width 48 height 8
click at [224, 273] on div "Caption Example Provide a sample caption that reflects the exact style you'd us…" at bounding box center [332, 253] width 446 height 58
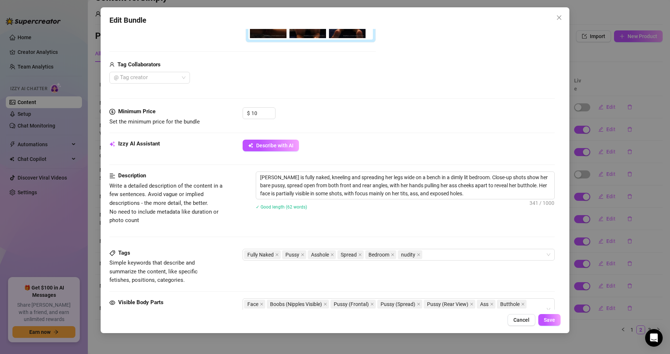
scroll to position [183, 0]
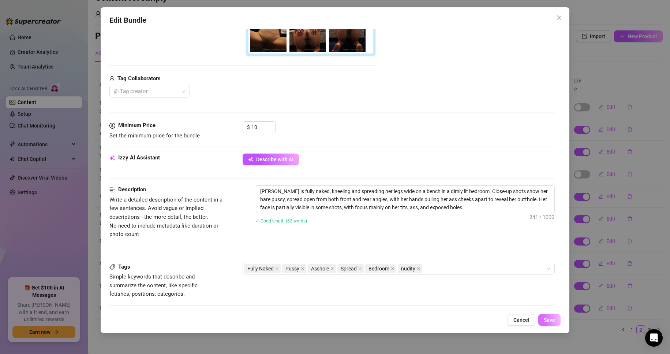
click at [556, 324] on button "Save" at bounding box center [550, 320] width 22 height 12
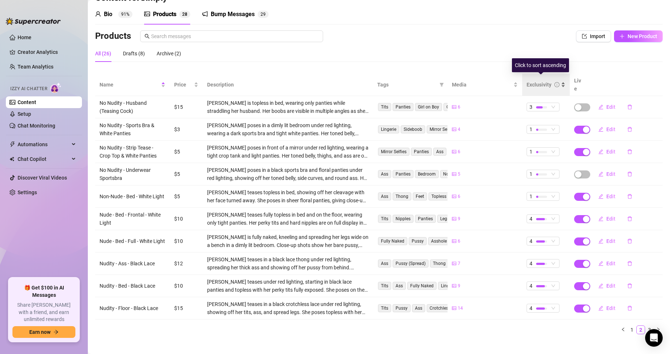
click at [553, 86] on div "Exclusivity" at bounding box center [546, 85] width 39 height 8
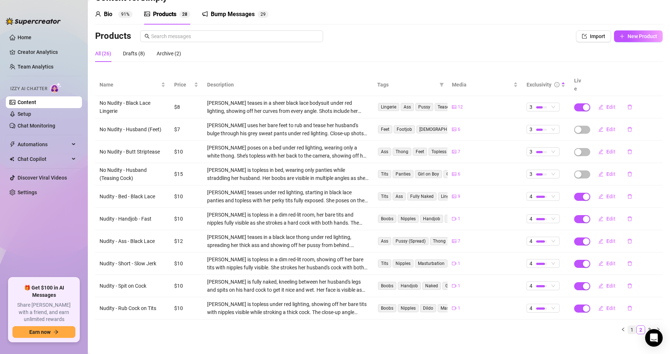
click at [628, 325] on link "1" at bounding box center [632, 329] width 8 height 8
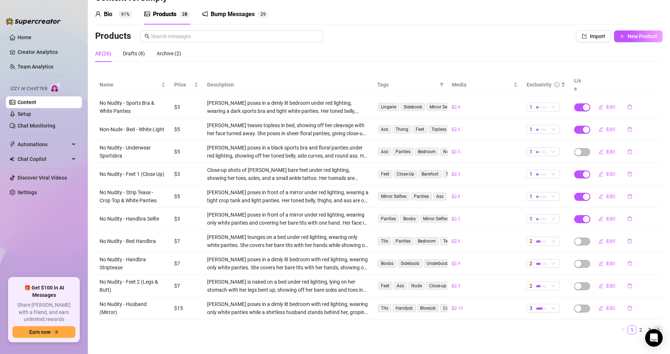
click at [655, 325] on button "button" at bounding box center [658, 329] width 9 height 9
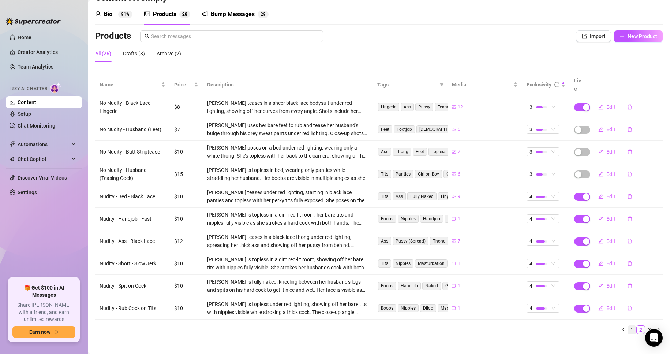
click at [628, 325] on link "1" at bounding box center [632, 329] width 8 height 8
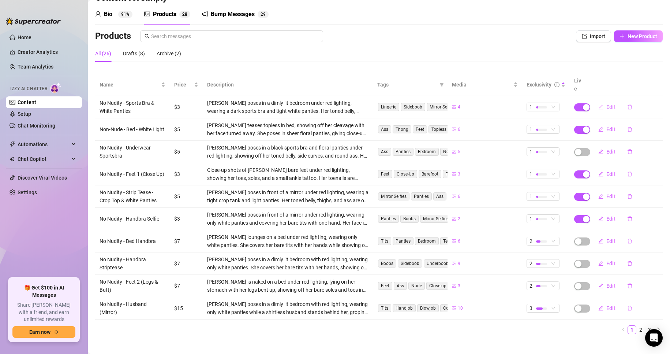
click at [599, 101] on button "Edit" at bounding box center [607, 107] width 29 height 12
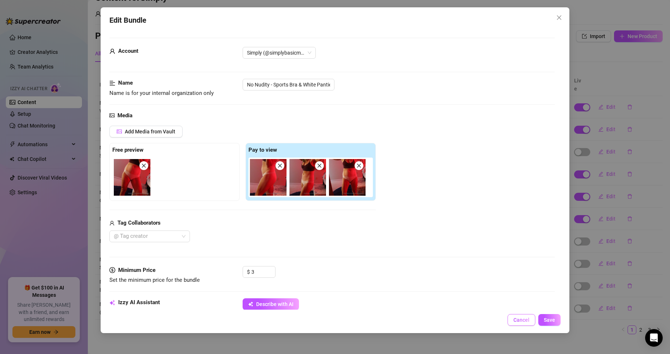
click at [519, 318] on span "Cancel" at bounding box center [522, 320] width 16 height 6
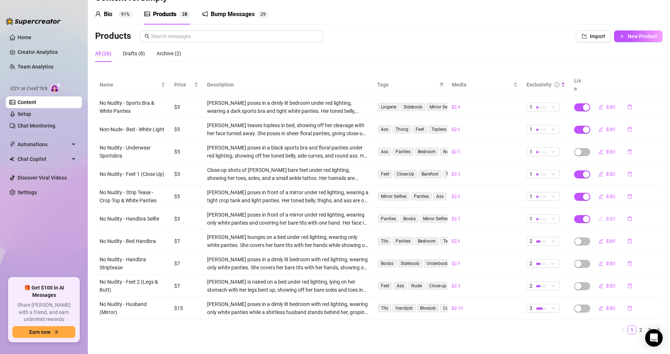
click at [599, 216] on icon "edit" at bounding box center [601, 218] width 5 height 5
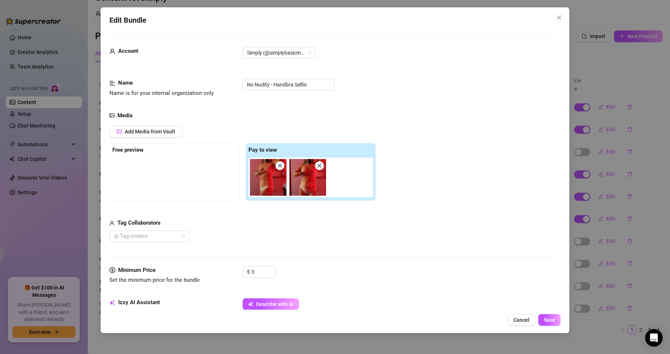
click at [167, 176] on div at bounding box center [174, 175] width 124 height 37
click at [420, 211] on div "Add Media from Vault Free preview Pay to view Tag Collaborators @ Tag creator" at bounding box center [332, 184] width 446 height 116
click at [517, 320] on span "Cancel" at bounding box center [522, 320] width 16 height 6
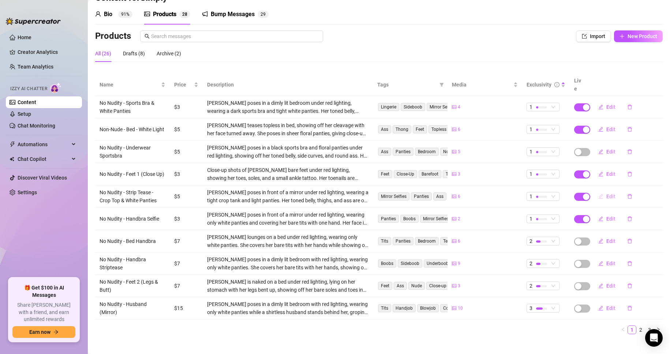
click at [608, 193] on span "Edit" at bounding box center [611, 196] width 9 height 6
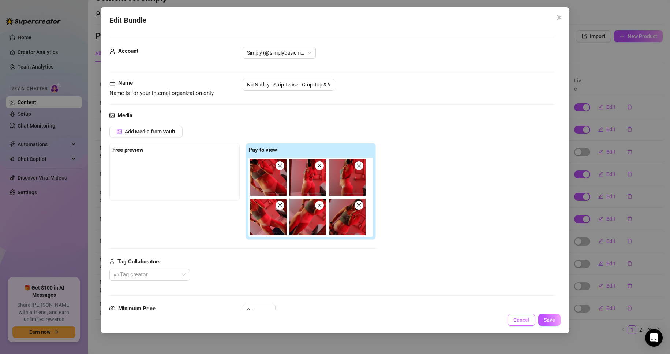
click at [517, 324] on button "Cancel" at bounding box center [522, 320] width 28 height 12
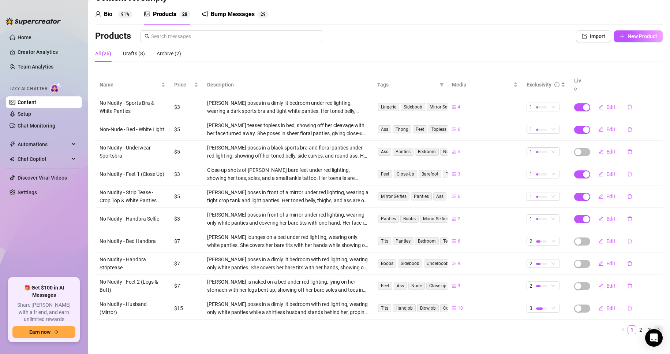
click at [656, 327] on icon "right" at bounding box center [658, 329] width 4 height 4
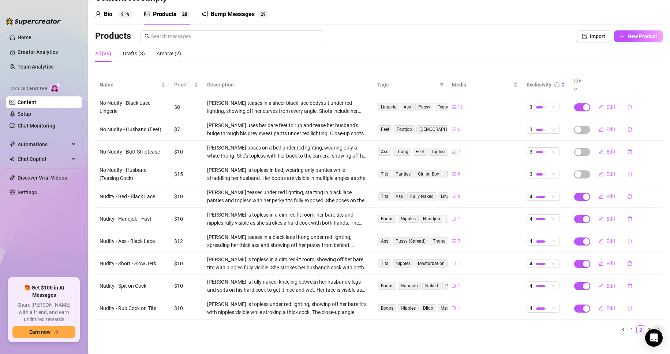
click at [656, 327] on icon "right" at bounding box center [658, 329] width 4 height 4
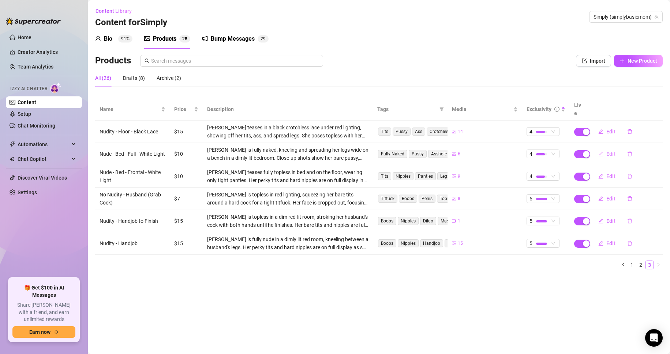
click at [612, 151] on span "Edit" at bounding box center [611, 154] width 9 height 6
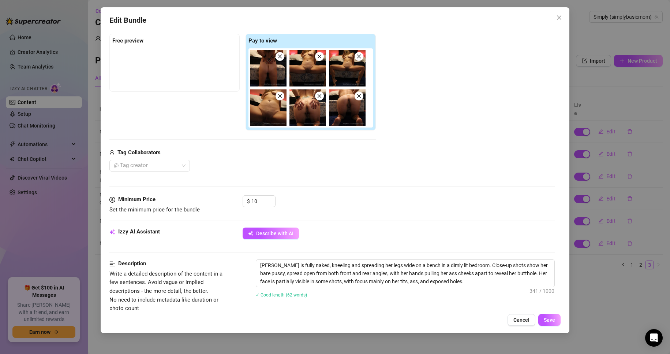
scroll to position [110, 0]
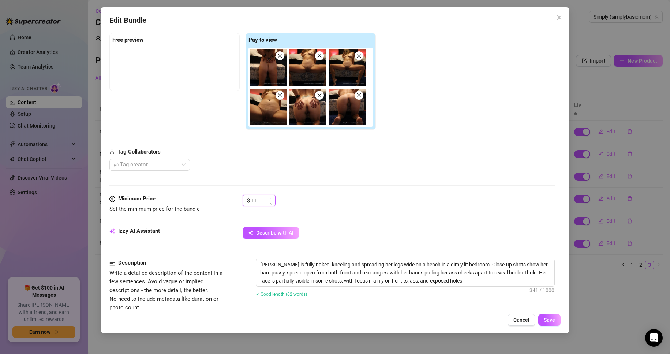
click at [271, 198] on icon "up" at bounding box center [271, 197] width 2 height 1
click at [545, 319] on span "Save" at bounding box center [549, 320] width 11 height 6
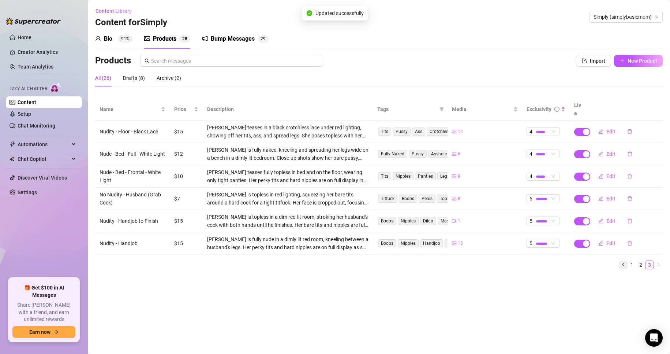
click at [626, 260] on button "button" at bounding box center [623, 264] width 9 height 9
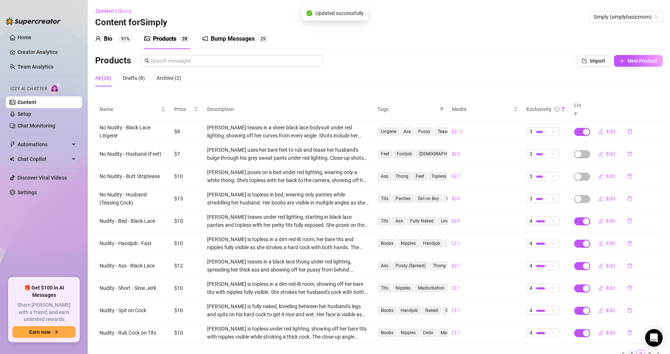
click at [628, 350] on link "1" at bounding box center [632, 354] width 8 height 8
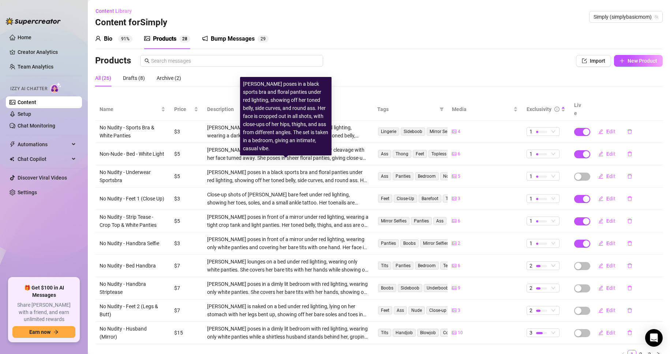
scroll to position [25, 0]
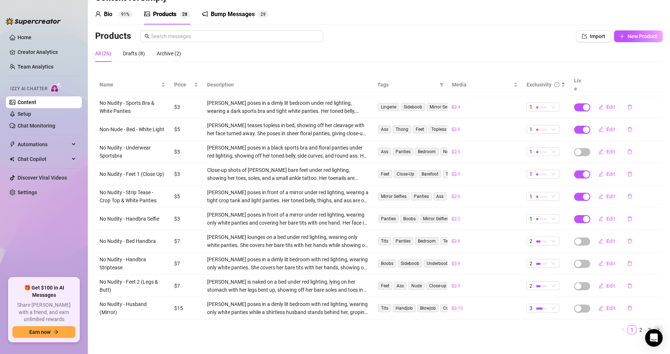
click at [656, 327] on icon "right" at bounding box center [658, 329] width 4 height 4
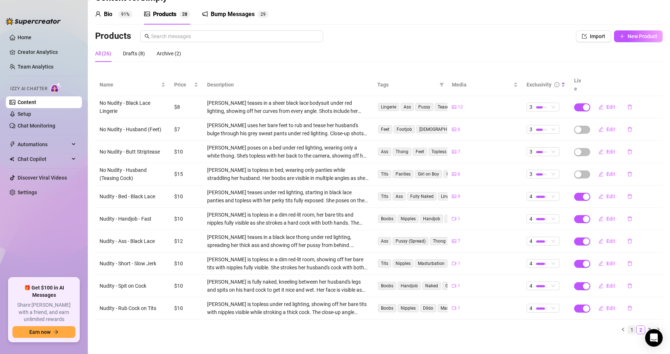
click at [628, 325] on link "1" at bounding box center [632, 329] width 8 height 8
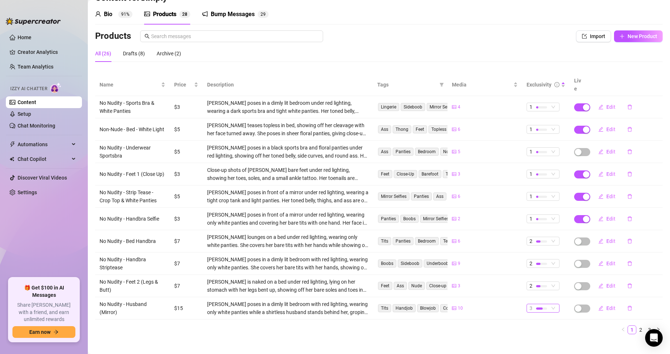
click at [552, 304] on div "3" at bounding box center [543, 308] width 33 height 9
click at [543, 252] on span "2" at bounding box center [552, 251] width 48 height 8
click at [656, 327] on icon "right" at bounding box center [658, 329] width 4 height 4
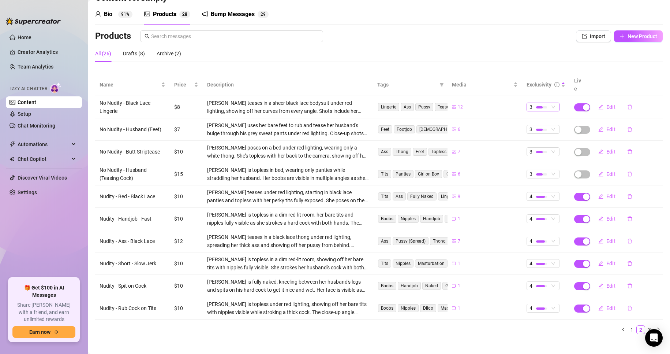
click at [552, 103] on span "3" at bounding box center [543, 107] width 27 height 8
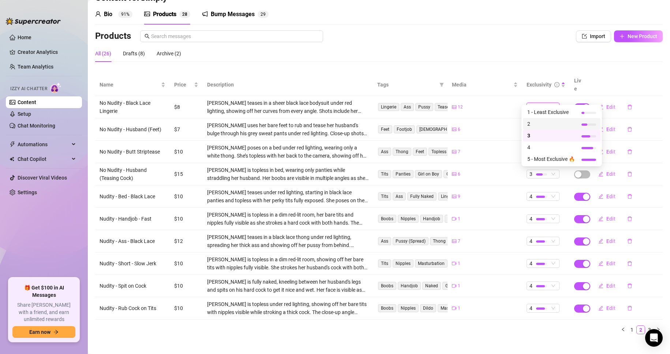
click at [547, 124] on span "2" at bounding box center [552, 124] width 48 height 8
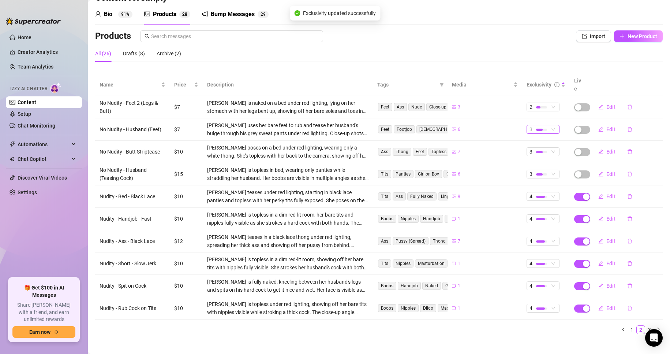
click at [547, 125] on span "3" at bounding box center [543, 129] width 27 height 8
click at [534, 148] on span "2" at bounding box center [552, 146] width 48 height 8
click at [536, 151] on div at bounding box center [539, 152] width 7 height 2
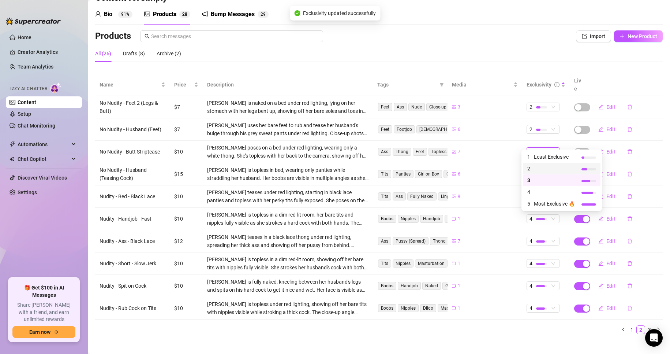
click at [538, 167] on span "2" at bounding box center [552, 168] width 48 height 8
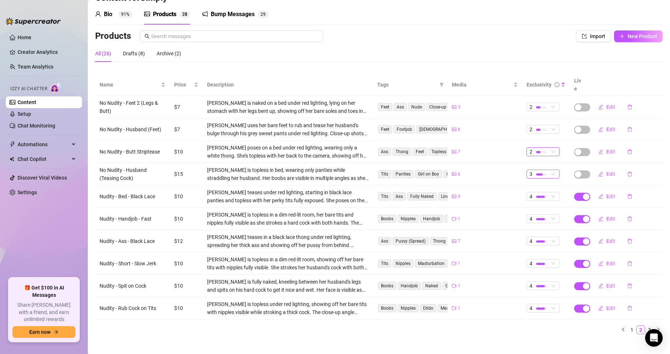
click at [538, 171] on div at bounding box center [541, 174] width 11 height 7
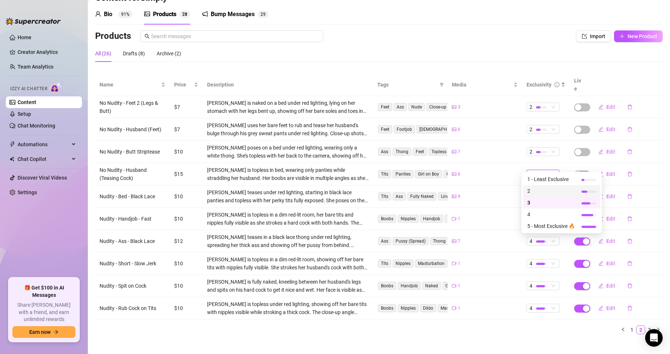
click at [537, 189] on span "2" at bounding box center [552, 191] width 48 height 8
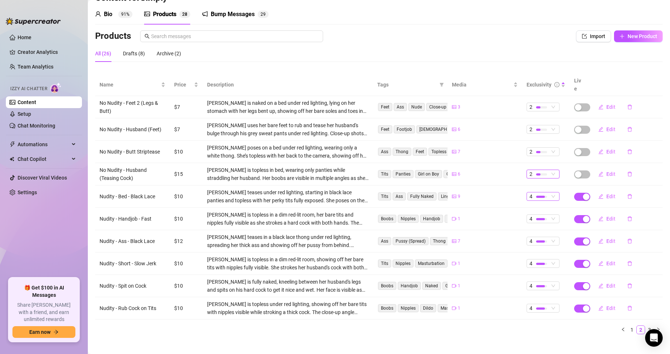
click at [539, 193] on div at bounding box center [541, 196] width 11 height 7
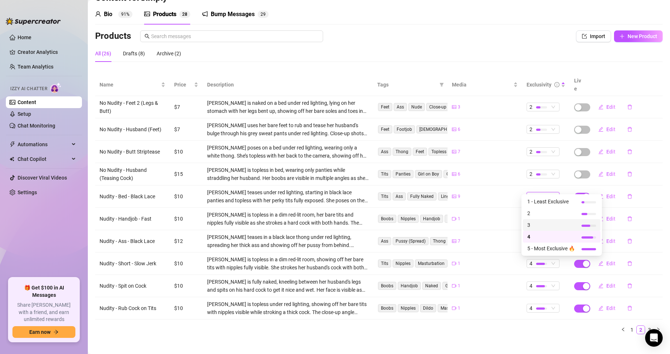
click at [531, 224] on span "3" at bounding box center [552, 225] width 48 height 8
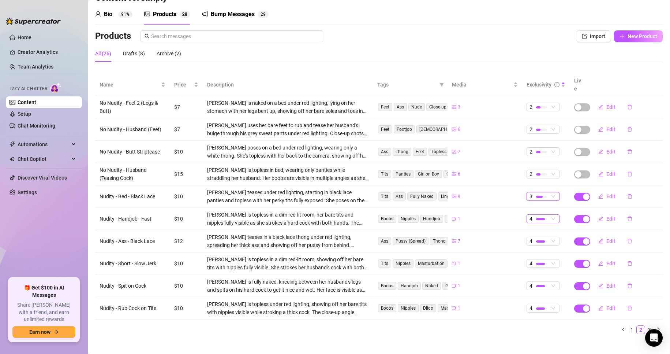
click at [536, 218] on div at bounding box center [540, 219] width 9 height 2
click at [513, 325] on ul "1 2 3" at bounding box center [379, 329] width 568 height 9
click at [656, 327] on icon "right" at bounding box center [658, 329] width 4 height 4
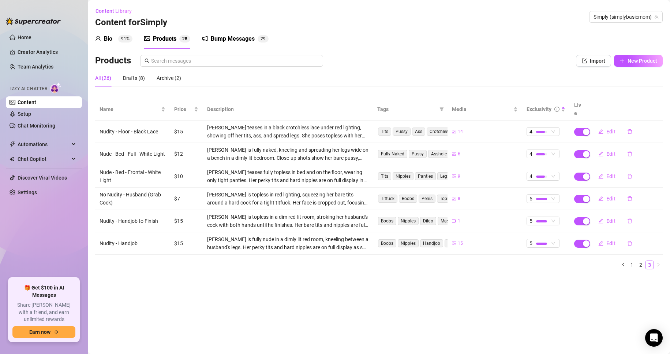
scroll to position [0, 0]
click at [536, 127] on div "4" at bounding box center [539, 131] width 19 height 8
click at [535, 159] on span "3" at bounding box center [557, 160] width 48 height 8
click at [539, 173] on div at bounding box center [541, 176] width 11 height 7
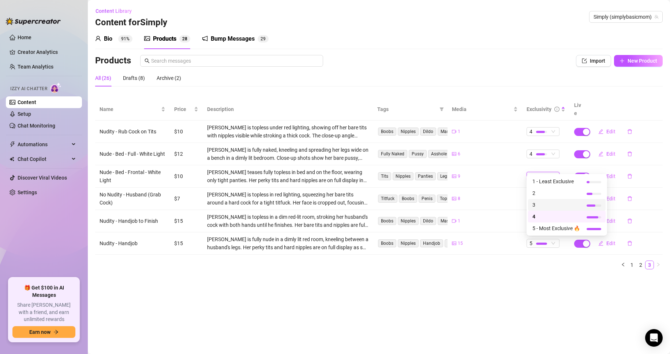
click at [537, 206] on span "3" at bounding box center [557, 205] width 48 height 8
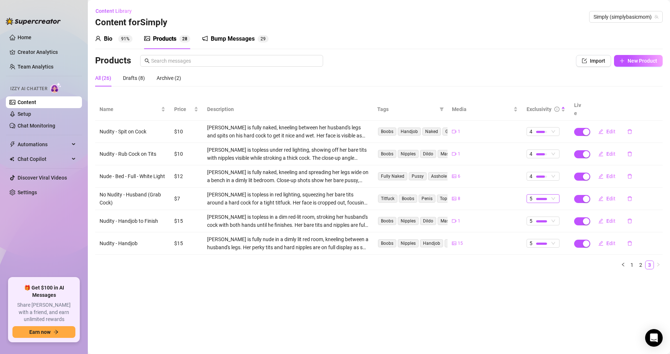
click at [539, 198] on div at bounding box center [541, 199] width 11 height 2
click at [538, 238] on span "4" at bounding box center [557, 239] width 49 height 8
click at [538, 240] on div at bounding box center [541, 243] width 11 height 7
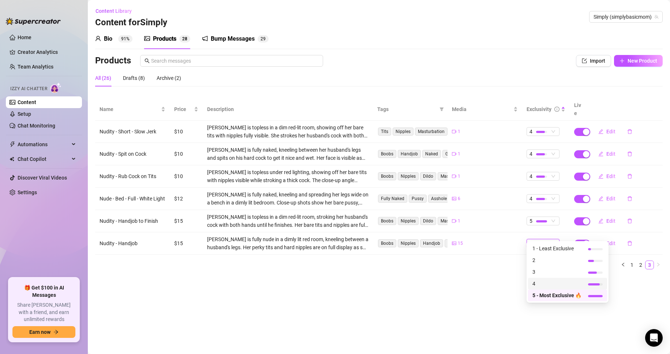
click at [535, 282] on span "4" at bounding box center [557, 283] width 49 height 8
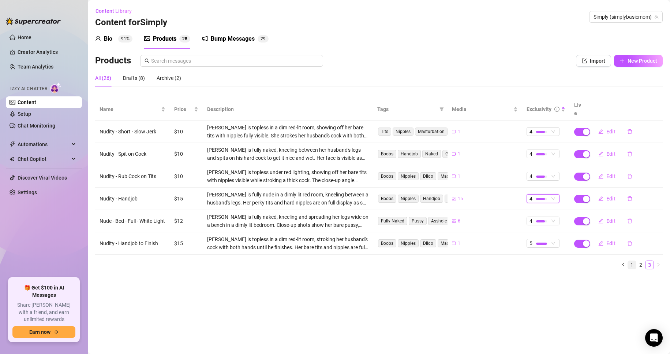
click at [631, 261] on link "1" at bounding box center [632, 265] width 8 height 8
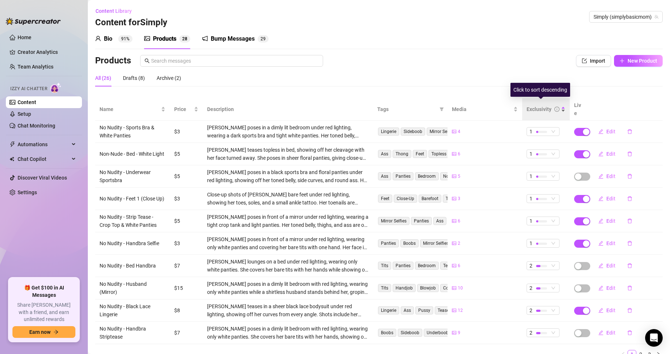
click at [558, 107] on div "Exclusivity" at bounding box center [546, 109] width 39 height 8
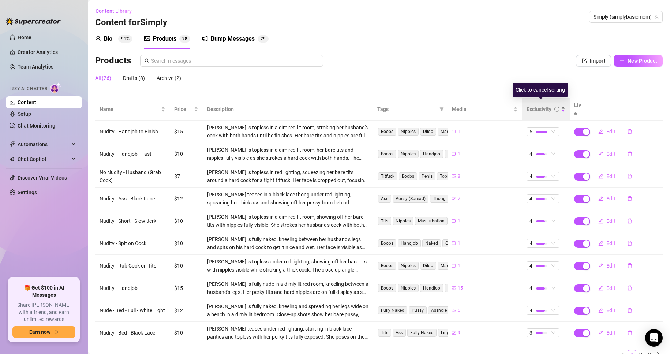
click at [558, 107] on div "Exclusivity" at bounding box center [546, 109] width 39 height 8
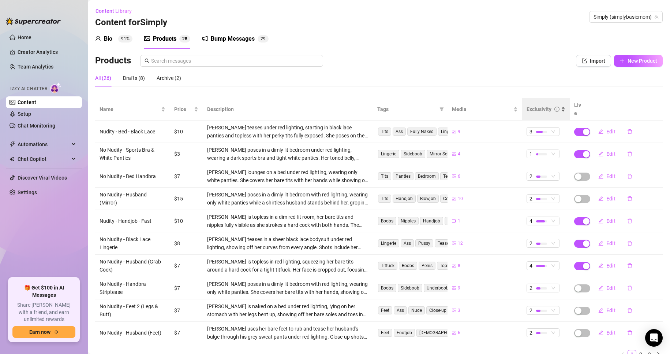
click at [559, 109] on div "Exclusivity" at bounding box center [546, 109] width 39 height 8
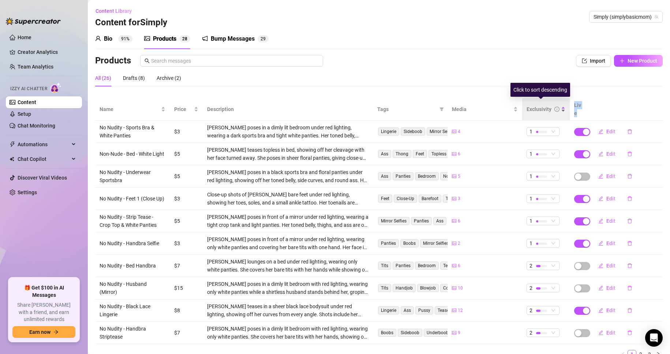
click at [559, 109] on div "Exclusivity" at bounding box center [546, 109] width 39 height 8
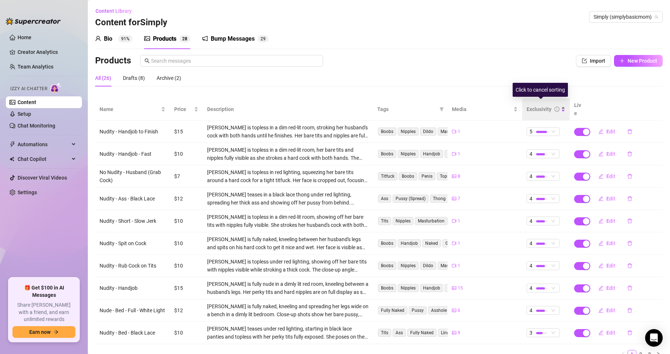
click at [559, 109] on div "Exclusivity" at bounding box center [546, 109] width 39 height 8
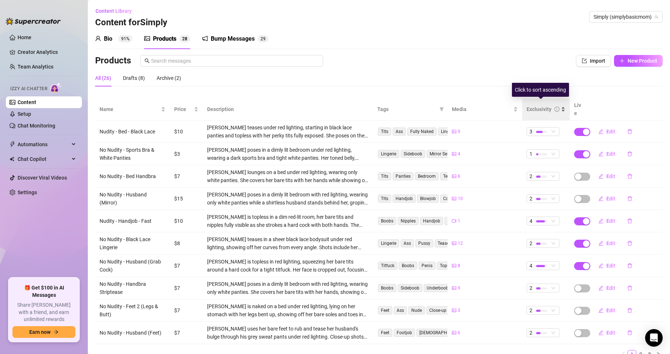
click at [559, 109] on div "Exclusivity" at bounding box center [546, 109] width 39 height 8
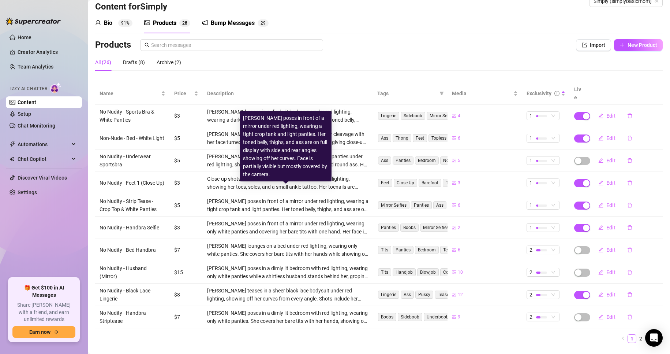
scroll to position [25, 0]
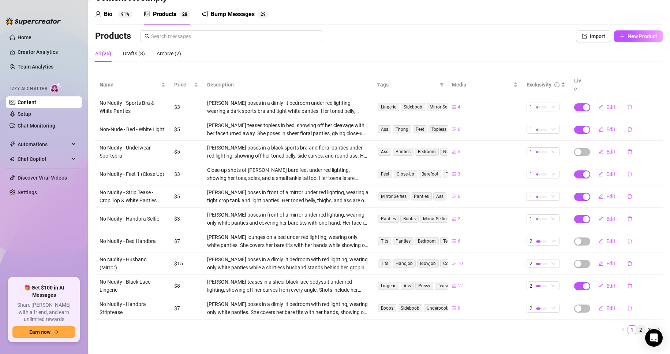
click at [637, 325] on link "2" at bounding box center [641, 329] width 8 height 8
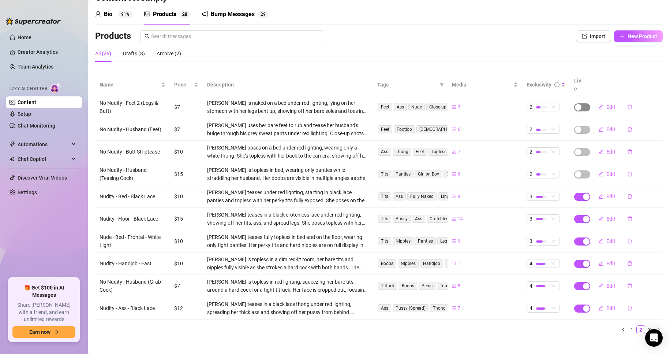
click at [576, 104] on div "button" at bounding box center [578, 107] width 7 height 7
click at [625, 80] on span "OK" at bounding box center [627, 82] width 7 height 6
click at [576, 126] on div "button" at bounding box center [578, 129] width 7 height 7
click at [630, 105] on span "OK" at bounding box center [627, 104] width 7 height 6
click at [646, 325] on link "3" at bounding box center [650, 329] width 8 height 8
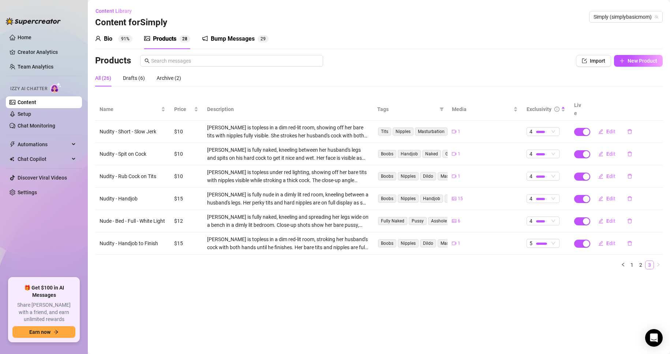
scroll to position [0, 0]
click at [31, 116] on link "Setup" at bounding box center [25, 114] width 14 height 6
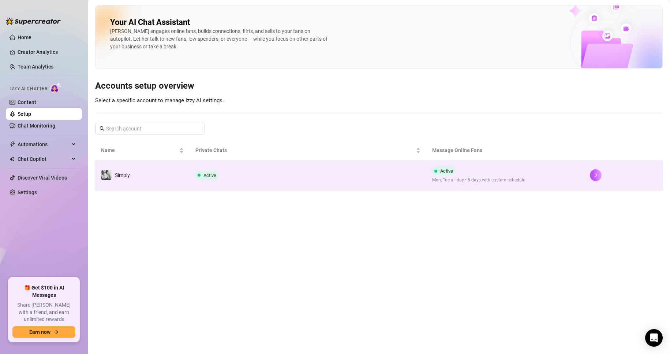
click at [264, 180] on td "Active" at bounding box center [308, 174] width 237 height 29
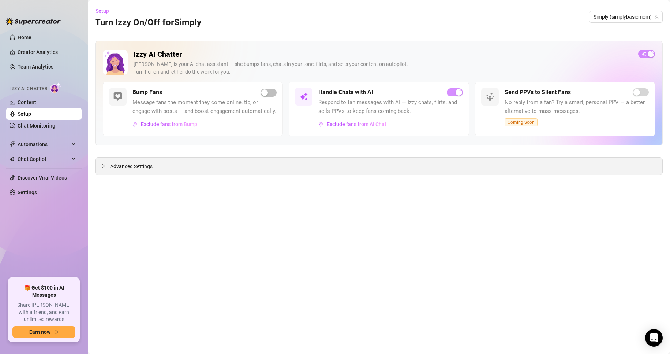
click at [138, 170] on span "Advanced Settings" at bounding box center [131, 166] width 42 height 8
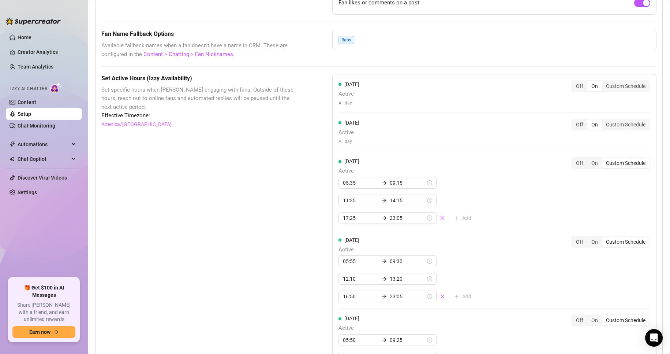
scroll to position [586, 0]
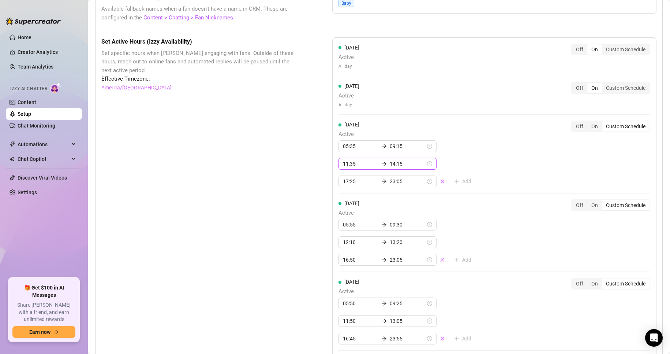
click at [348, 168] on input "11:35" at bounding box center [361, 164] width 36 height 8
click at [347, 254] on div "10" at bounding box center [347, 255] width 18 height 10
click at [346, 191] on div "10" at bounding box center [347, 192] width 18 height 10
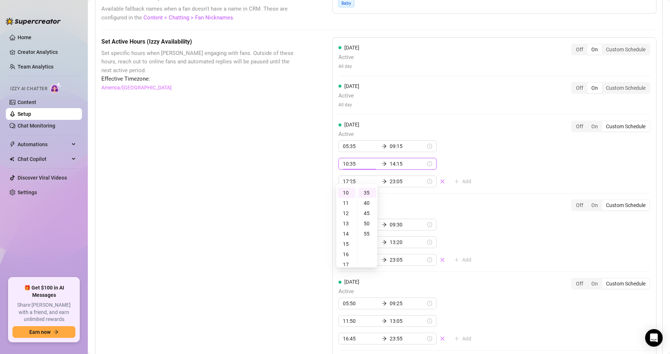
click at [319, 188] on div "Set Active Hours (Izzy Availability) Set specific hours when Izzy engaging with…" at bounding box center [378, 301] width 555 height 528
click at [390, 168] on input "14:15" at bounding box center [408, 164] width 36 height 8
click at [374, 212] on div "16" at bounding box center [372, 213] width 18 height 10
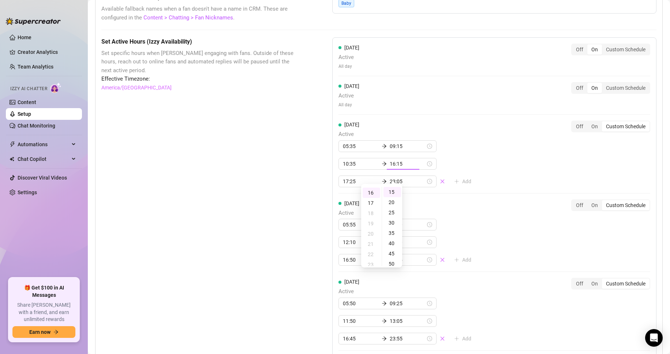
click at [317, 204] on div "Set Active Hours (Izzy Availability) Set specific hours when Izzy engaging with…" at bounding box center [378, 301] width 555 height 528
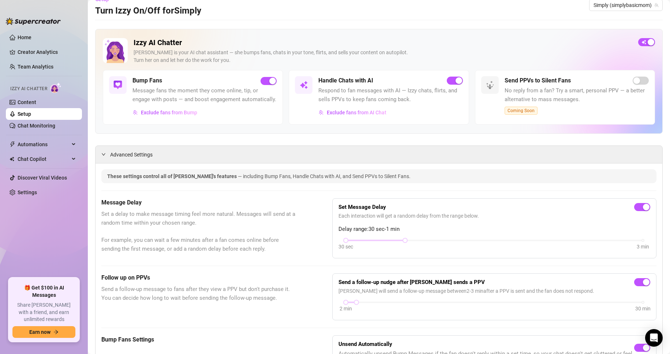
scroll to position [0, 0]
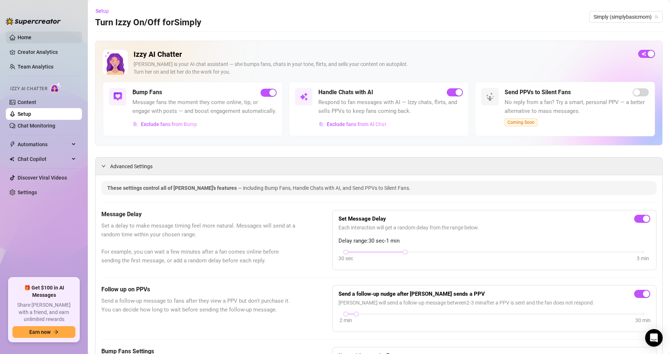
click at [28, 37] on link "Home" at bounding box center [25, 37] width 14 height 6
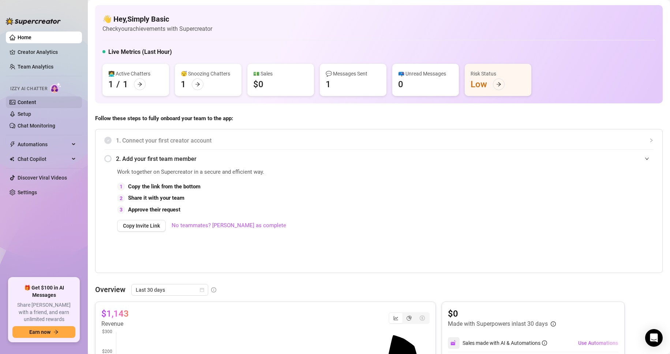
click at [33, 100] on link "Content" at bounding box center [27, 102] width 19 height 6
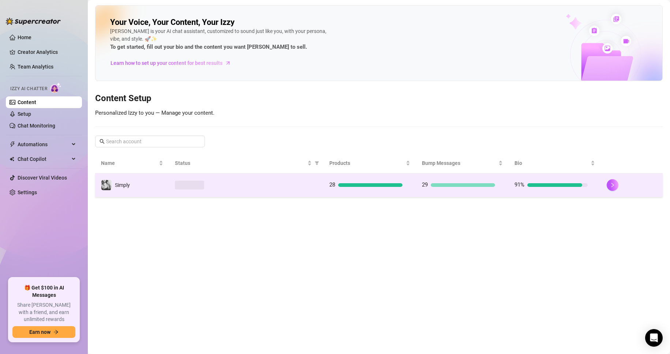
click at [359, 189] on div "28" at bounding box center [365, 184] width 73 height 9
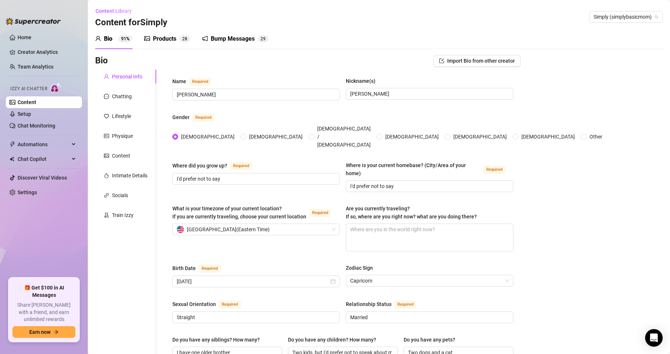
click at [164, 41] on div "Products" at bounding box center [164, 38] width 23 height 9
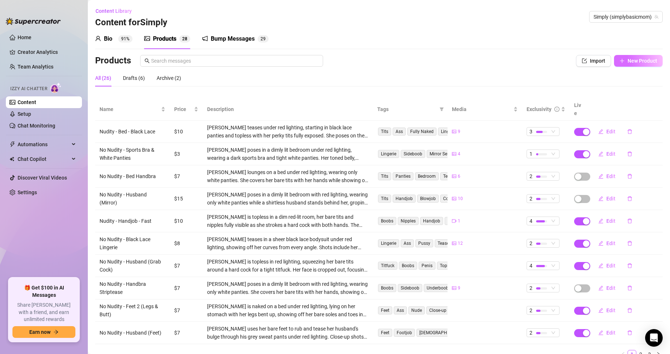
click at [633, 65] on button "New Product" at bounding box center [638, 61] width 49 height 12
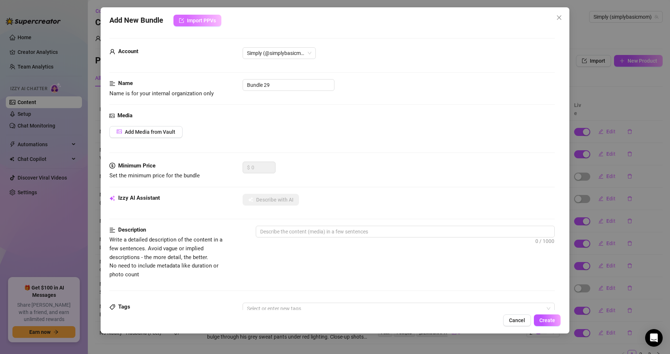
click at [218, 19] on button "Import PPVs" at bounding box center [198, 21] width 48 height 12
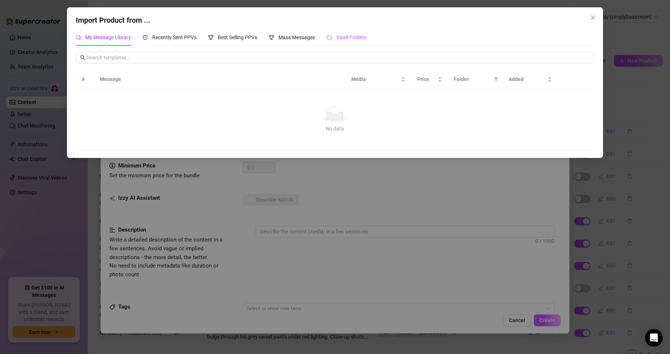
click at [346, 35] on span "Vault Folders" at bounding box center [351, 37] width 30 height 6
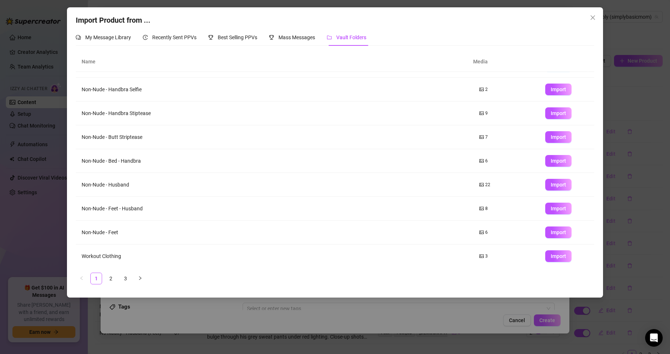
scroll to position [43, 0]
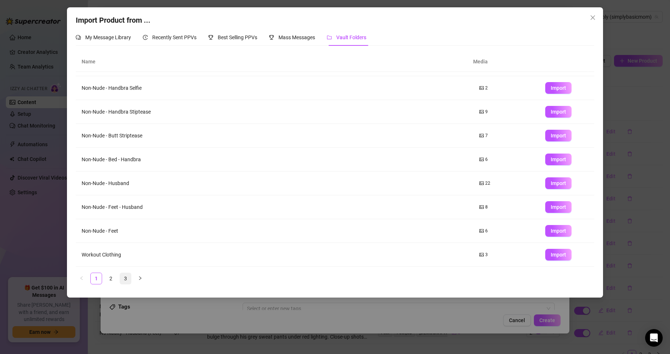
click at [129, 279] on link "3" at bounding box center [125, 278] width 11 height 11
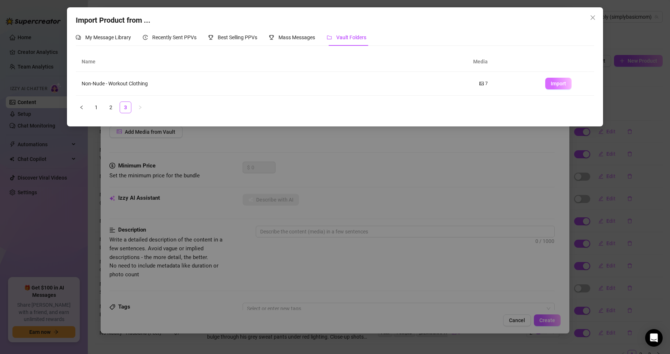
click at [551, 87] on button "Import" at bounding box center [558, 84] width 26 height 12
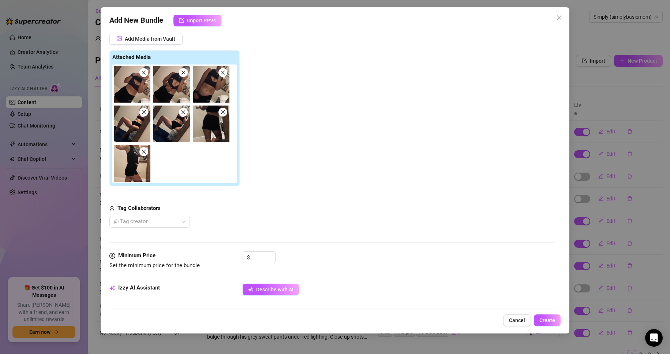
scroll to position [110, 0]
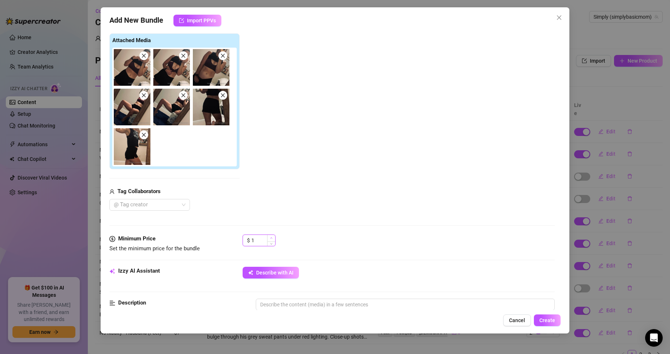
click at [271, 238] on icon "up" at bounding box center [271, 238] width 3 height 3
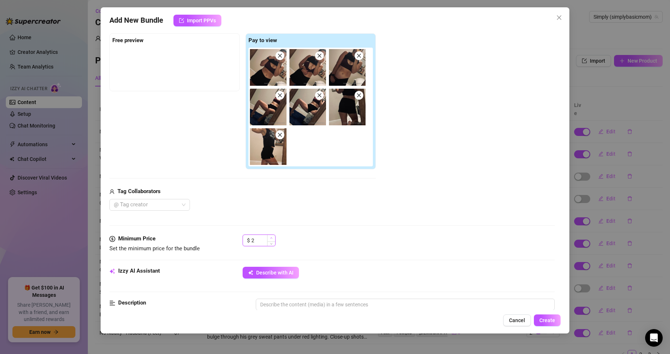
click at [271, 238] on icon "up" at bounding box center [271, 237] width 2 height 1
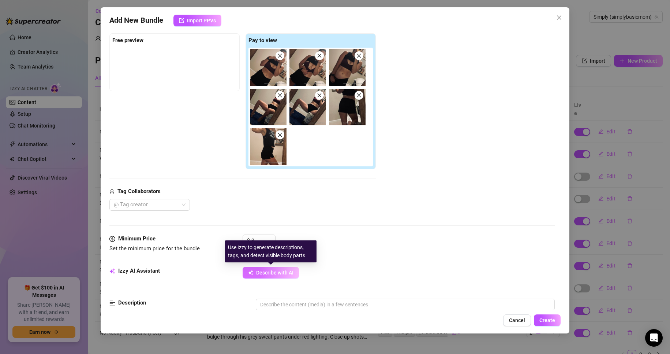
click at [270, 271] on span "Describe with AI" at bounding box center [274, 272] width 37 height 6
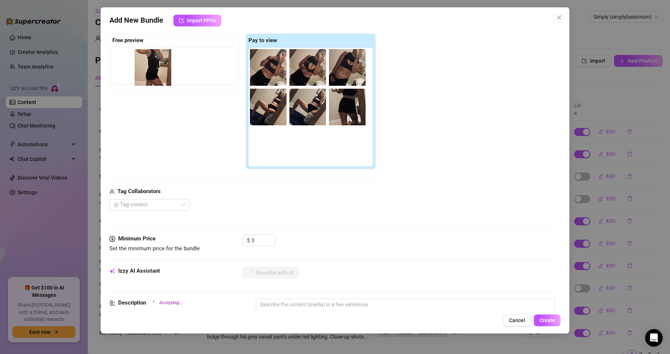
drag, startPoint x: 270, startPoint y: 151, endPoint x: 152, endPoint y: 69, distance: 143.7
click at [152, 69] on div "Free preview Pay to view" at bounding box center [242, 101] width 267 height 136
drag, startPoint x: 265, startPoint y: 146, endPoint x: 127, endPoint y: 57, distance: 163.6
click at [127, 57] on div "Free preview Pay to view" at bounding box center [242, 101] width 267 height 136
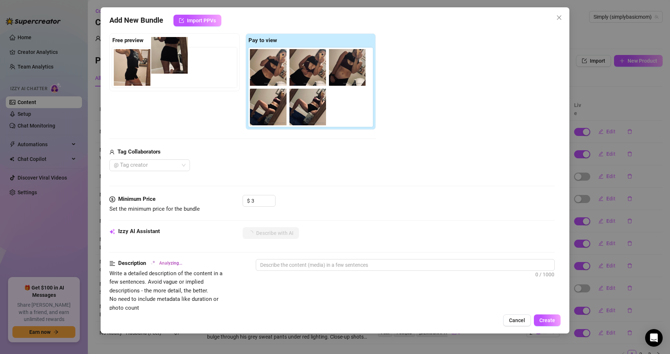
drag, startPoint x: 308, startPoint y: 82, endPoint x: 156, endPoint y: 56, distance: 153.4
click at [156, 56] on div "Free preview Pay to view" at bounding box center [242, 81] width 267 height 97
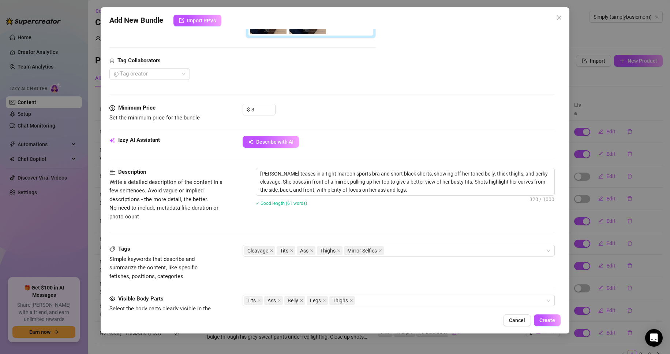
scroll to position [220, 0]
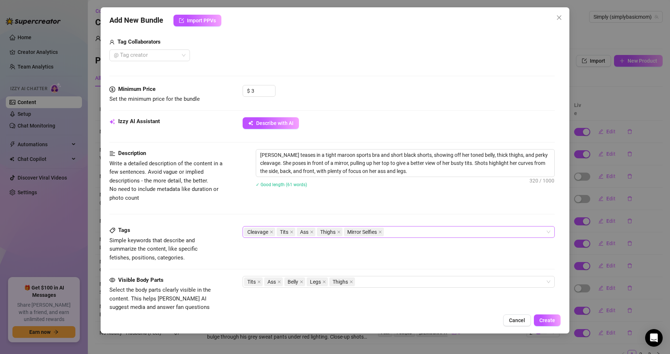
click at [440, 234] on div "Cleavage Tits Ass Thighs Mirror Selfies" at bounding box center [395, 232] width 302 height 10
click at [451, 216] on div "Description Write a detailed description of the content in a few sentences. Avo…" at bounding box center [332, 187] width 446 height 77
click at [428, 284] on div "Tits Ass Belly Legs Thighs" at bounding box center [395, 281] width 302 height 10
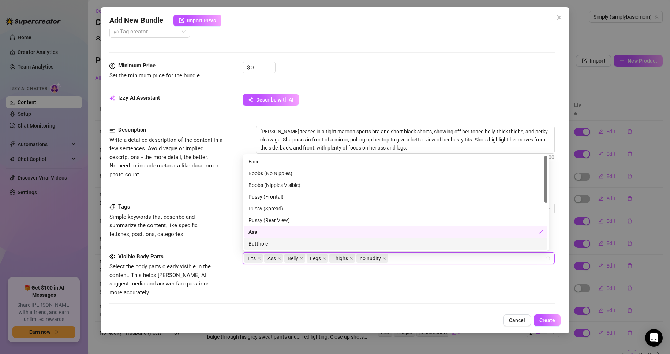
scroll to position [256, 0]
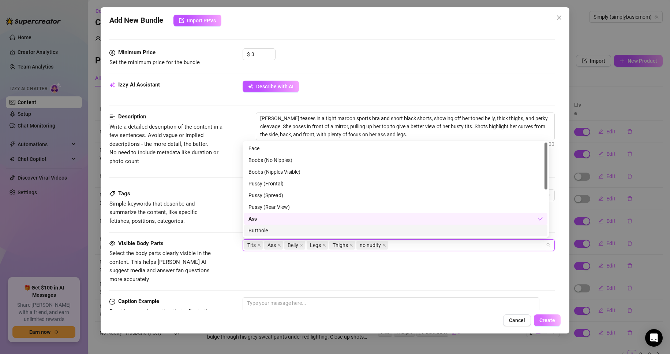
click at [547, 323] on span "Create" at bounding box center [548, 320] width 16 height 6
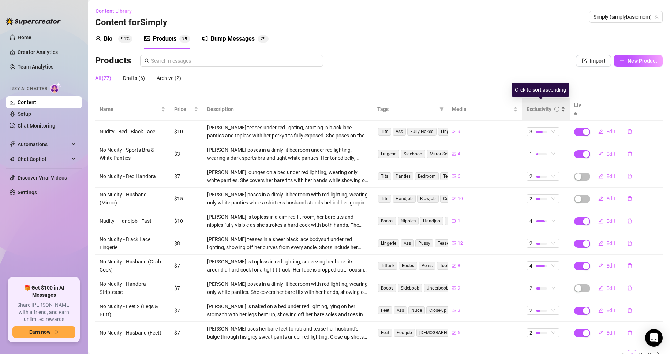
click at [561, 106] on div "Exclusivity" at bounding box center [546, 109] width 39 height 8
